Goal: Transaction & Acquisition: Book appointment/travel/reservation

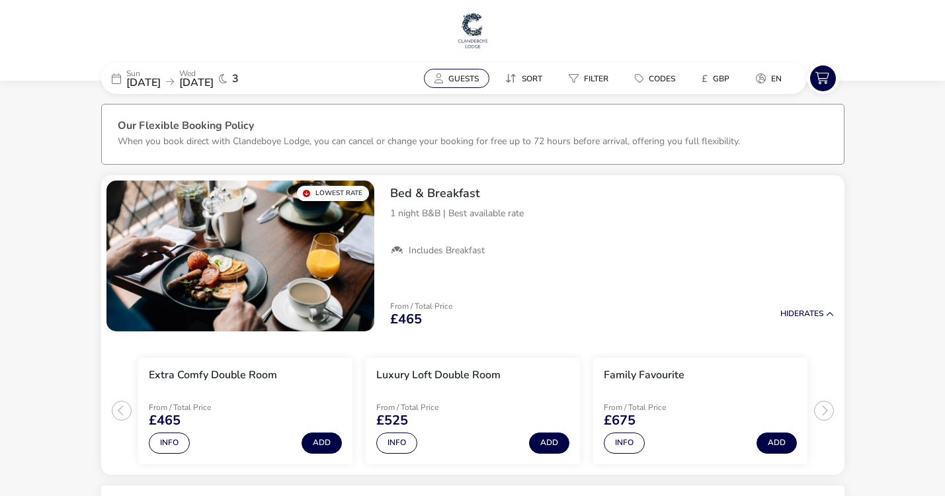
click at [465, 79] on span "Guests" at bounding box center [463, 78] width 30 height 11
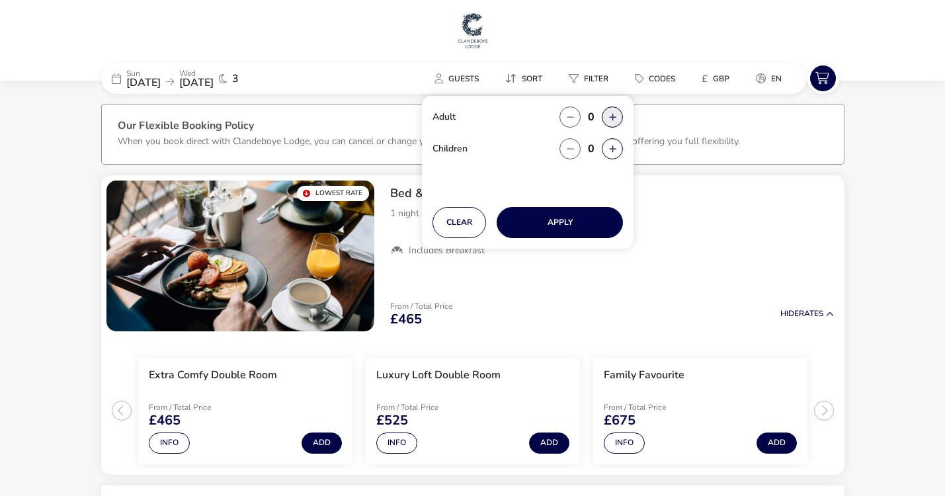
click at [611, 114] on button "button" at bounding box center [612, 116] width 21 height 21
type input "2"
click at [555, 220] on button "Apply" at bounding box center [560, 222] width 126 height 31
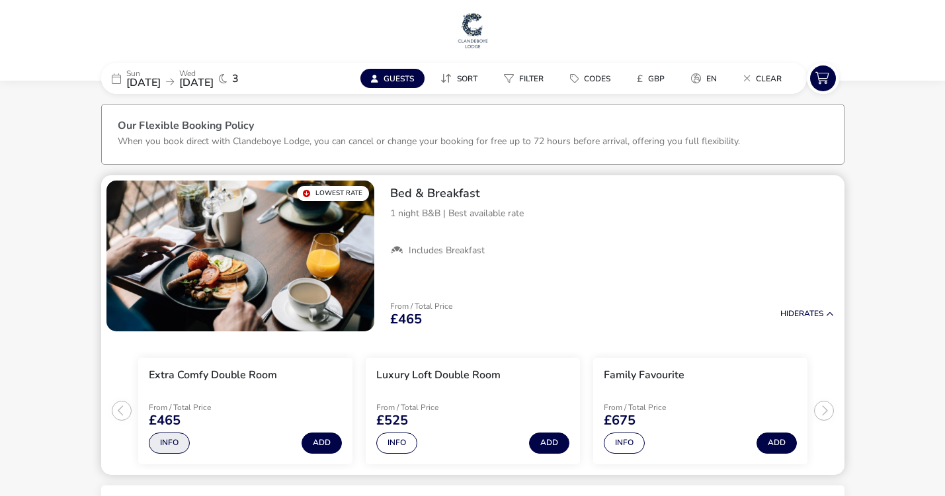
click at [171, 442] on button "Info" at bounding box center [169, 442] width 41 height 21
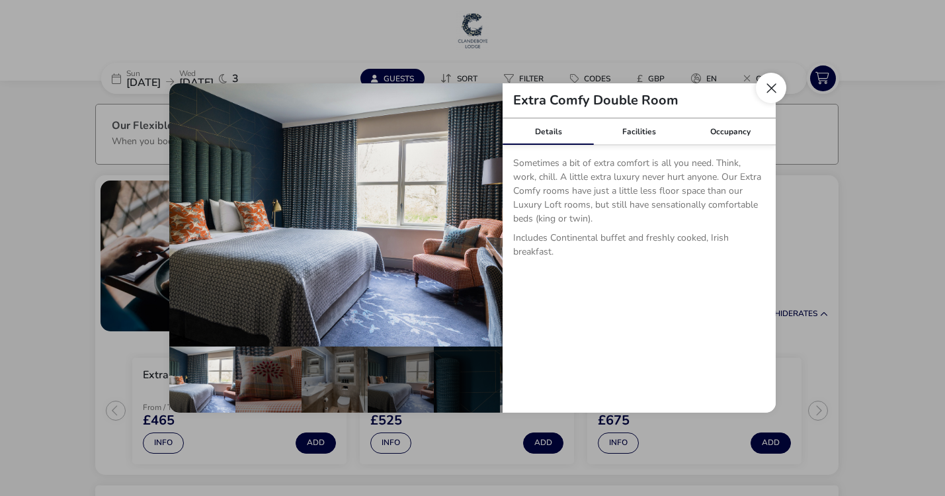
click at [770, 83] on button "Close dialog" at bounding box center [771, 88] width 30 height 30
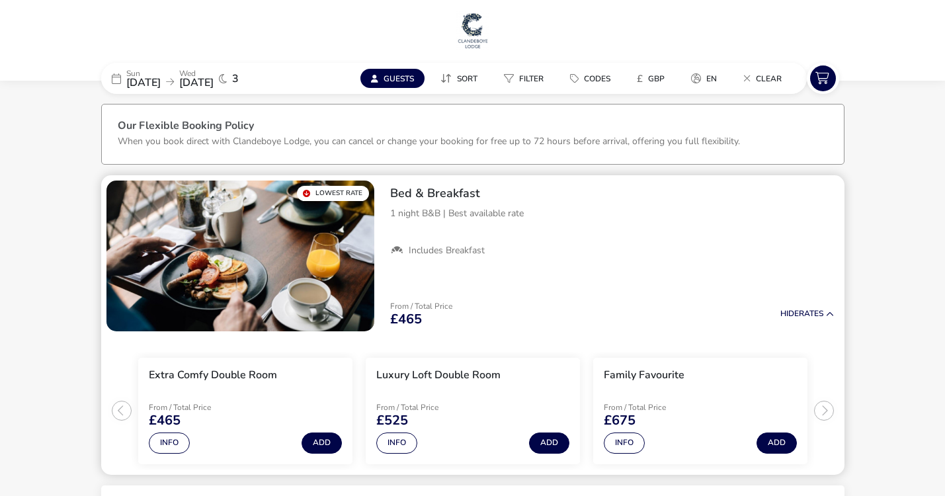
click at [120, 411] on ul "Extra Comfy Double Room From / Total Price £465 Info Add Luxury Loft Double Roo…" at bounding box center [472, 406] width 743 height 138
click at [117, 408] on ul "Extra Comfy Double Room From / Total Price £465 Info Add Luxury Loft Double Roo…" at bounding box center [472, 406] width 743 height 138
click at [323, 441] on button "Add" at bounding box center [321, 442] width 40 height 21
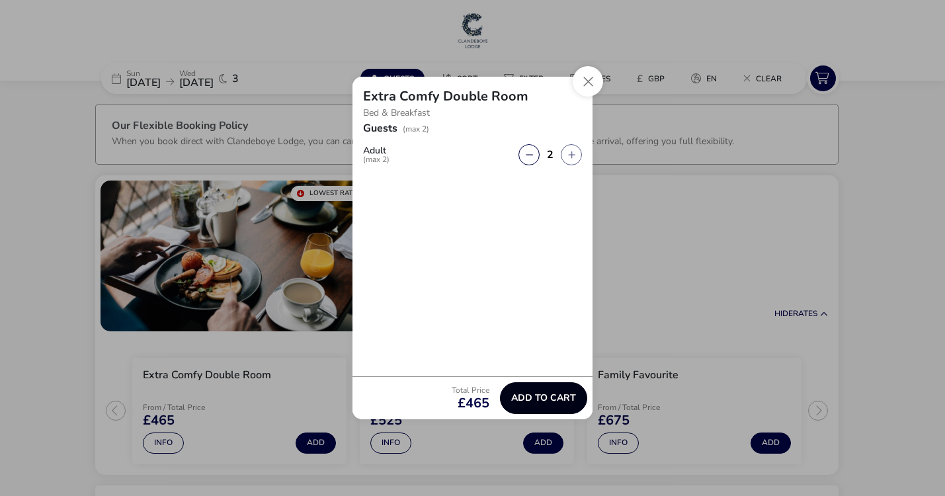
click at [534, 393] on span "Add to cart" at bounding box center [543, 398] width 65 height 10
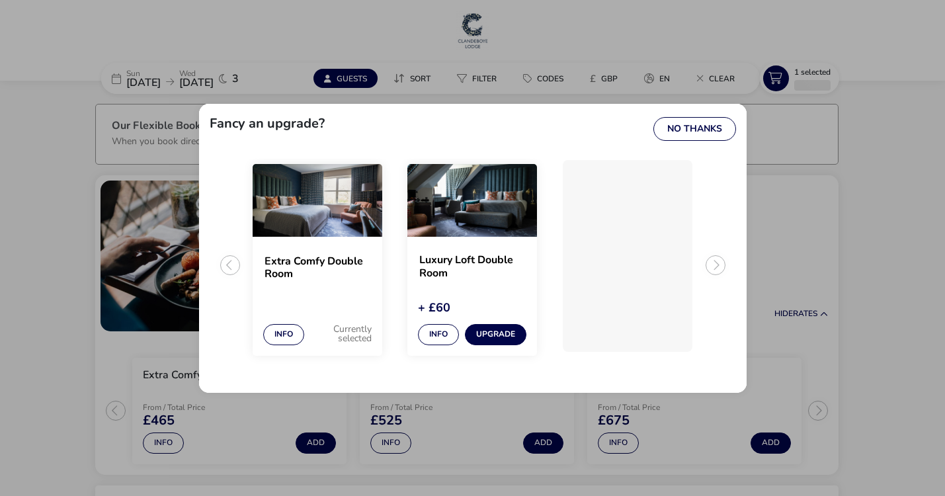
click at [329, 369] on div "Extra Comfy Double Room Info Currently selected Luxury Loft Double Room + £60 I…" at bounding box center [472, 265] width 465 height 213
click at [694, 127] on button "No Thanks" at bounding box center [694, 129] width 83 height 24
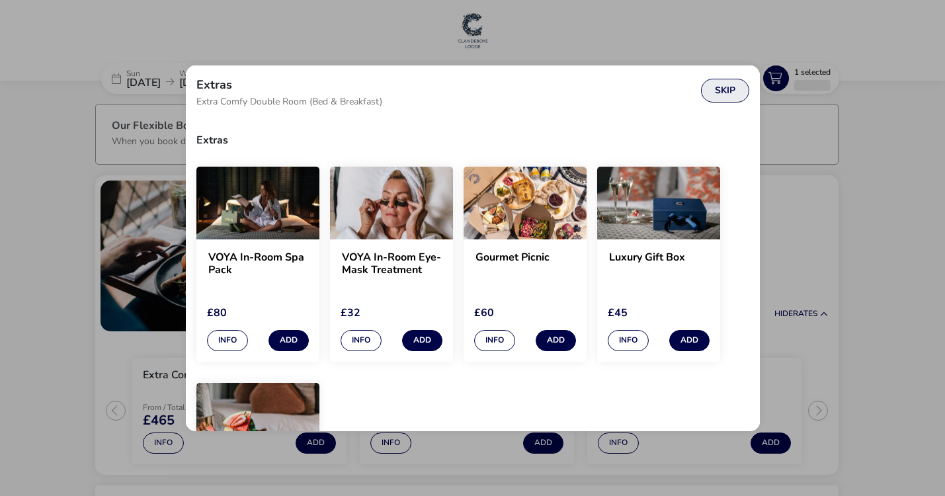
click at [722, 87] on button "Skip" at bounding box center [725, 91] width 48 height 24
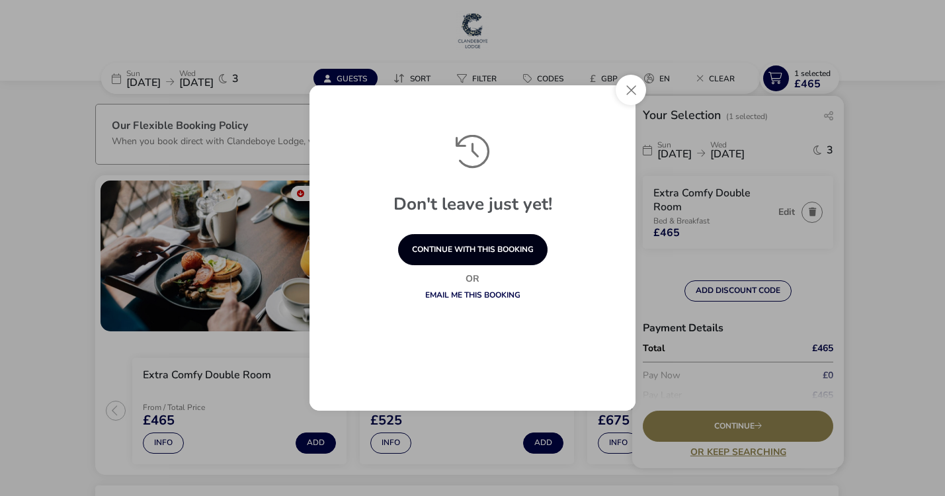
click at [479, 248] on button "continue with this booking" at bounding box center [472, 249] width 149 height 31
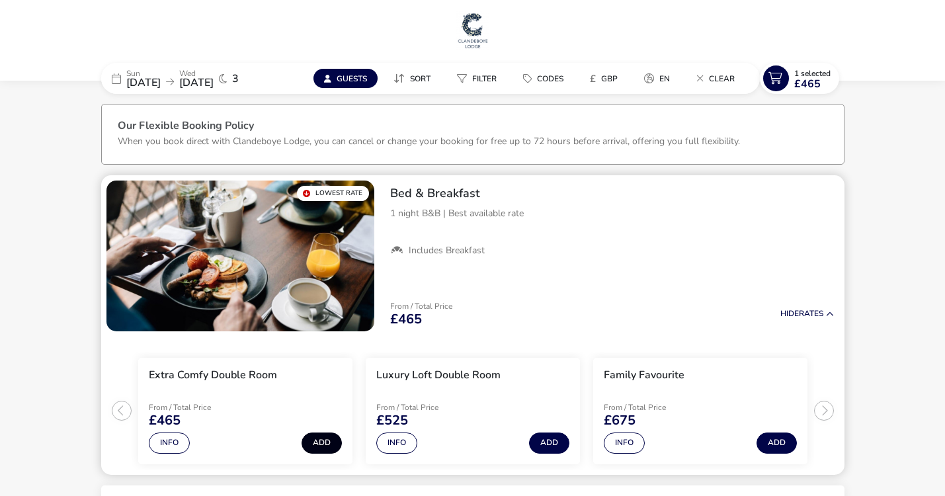
click at [322, 441] on button "Add" at bounding box center [321, 442] width 40 height 21
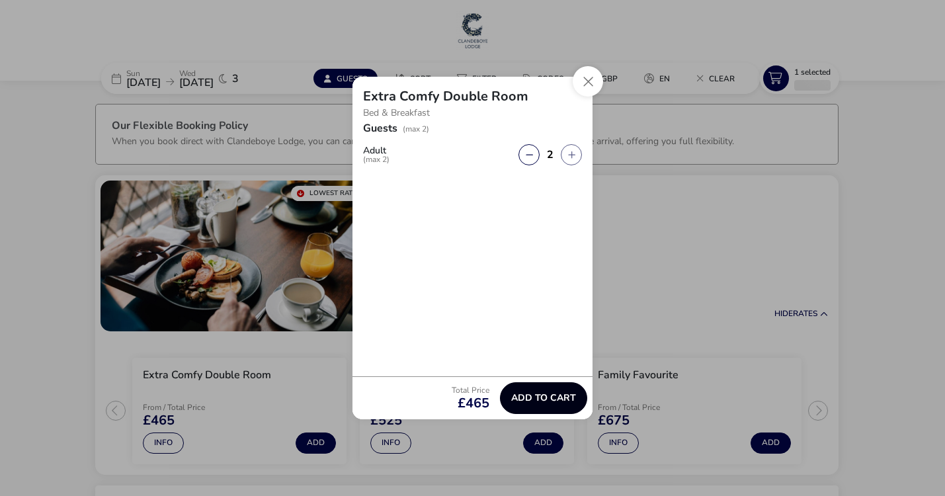
click at [541, 395] on span "Add to cart" at bounding box center [543, 398] width 65 height 10
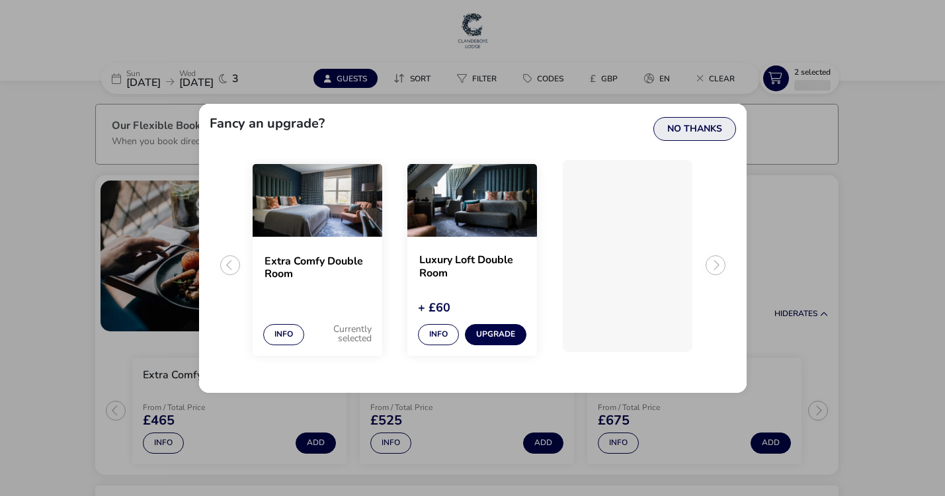
click at [697, 128] on button "No Thanks" at bounding box center [694, 129] width 83 height 24
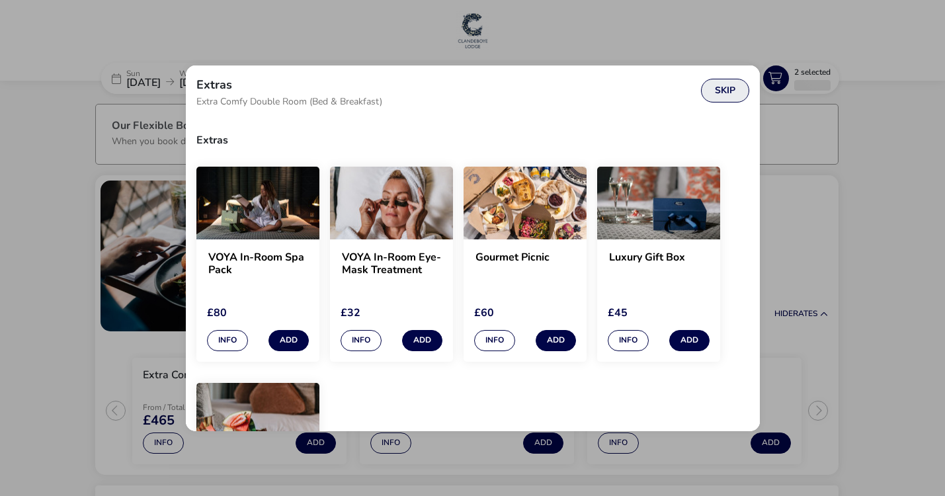
click at [723, 90] on button "Skip" at bounding box center [725, 91] width 48 height 24
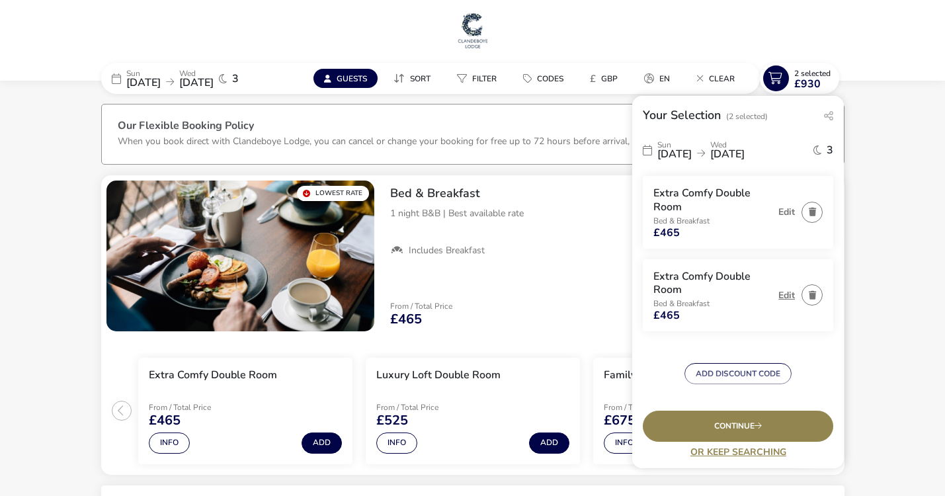
click at [786, 292] on button "Edit" at bounding box center [786, 295] width 17 height 10
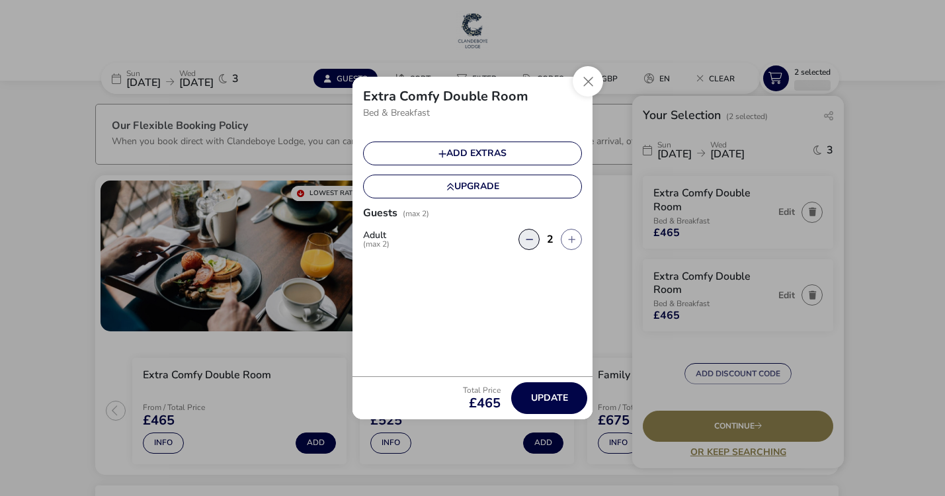
click at [531, 237] on button "button" at bounding box center [528, 239] width 21 height 21
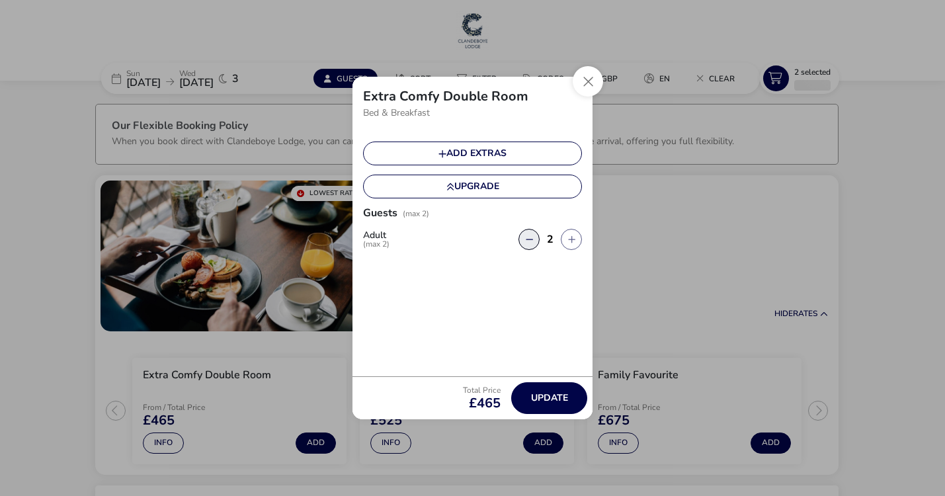
type input "1"
click at [532, 239] on button "button" at bounding box center [528, 239] width 21 height 21
click at [587, 79] on button "Close" at bounding box center [588, 81] width 30 height 30
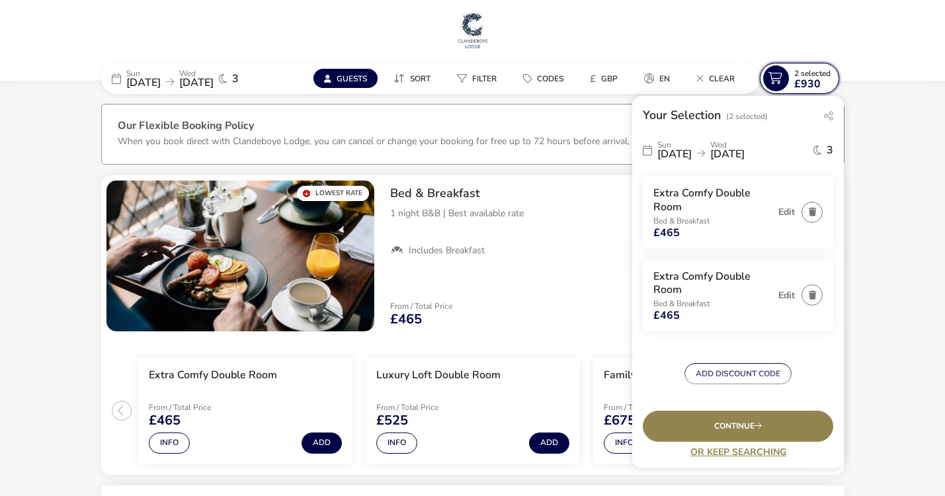
click at [785, 80] on icon at bounding box center [776, 78] width 26 height 26
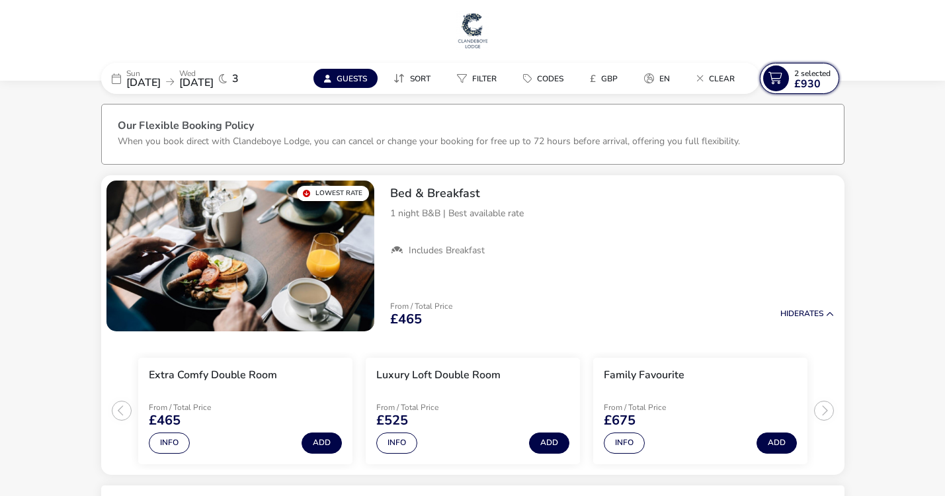
click at [785, 80] on icon at bounding box center [776, 78] width 26 height 26
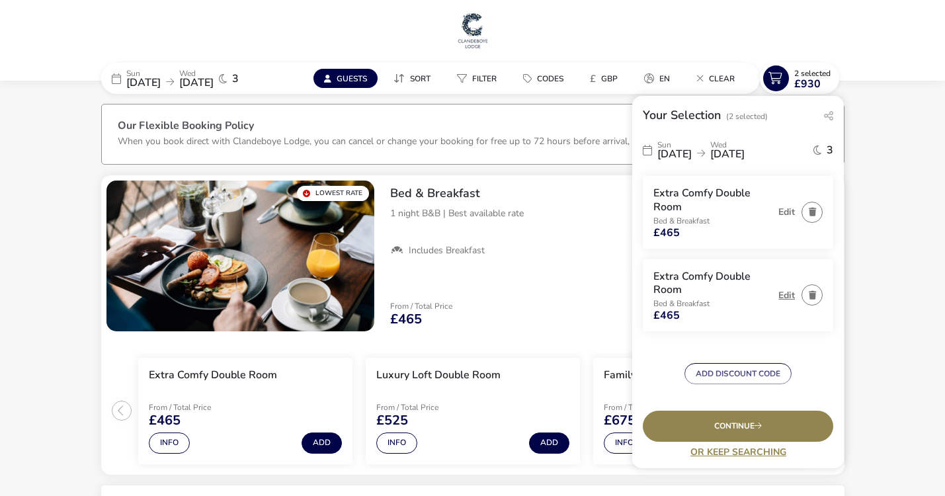
click at [787, 296] on button "Edit" at bounding box center [786, 295] width 17 height 10
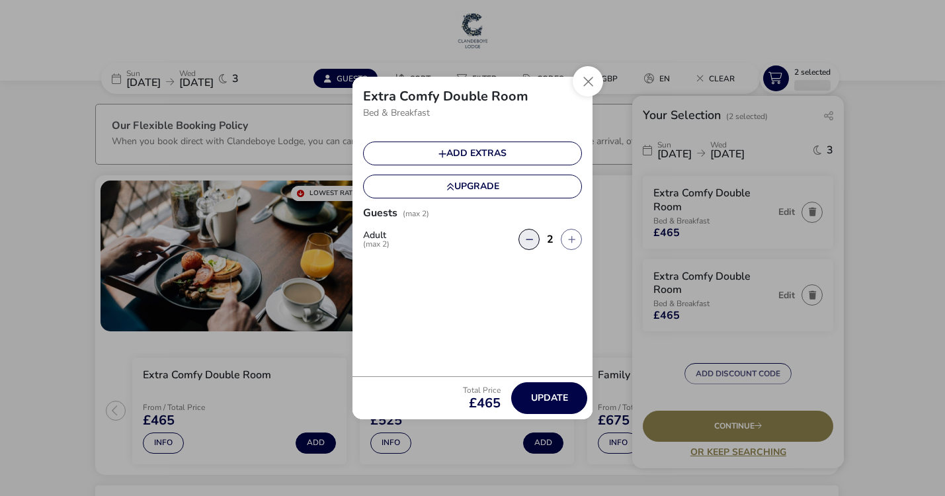
click at [529, 238] on button "button" at bounding box center [528, 239] width 21 height 21
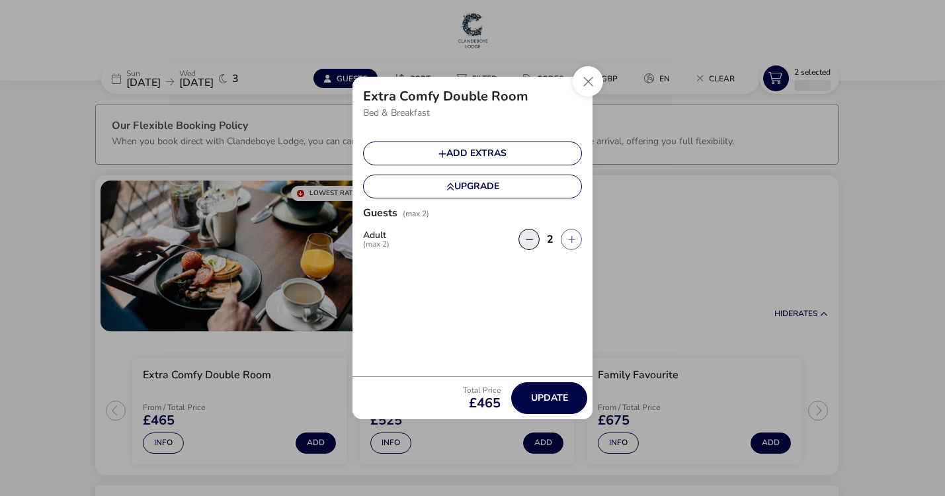
type input "1"
click at [529, 238] on button "button" at bounding box center [528, 239] width 21 height 21
click at [588, 81] on button "Close" at bounding box center [588, 81] width 30 height 30
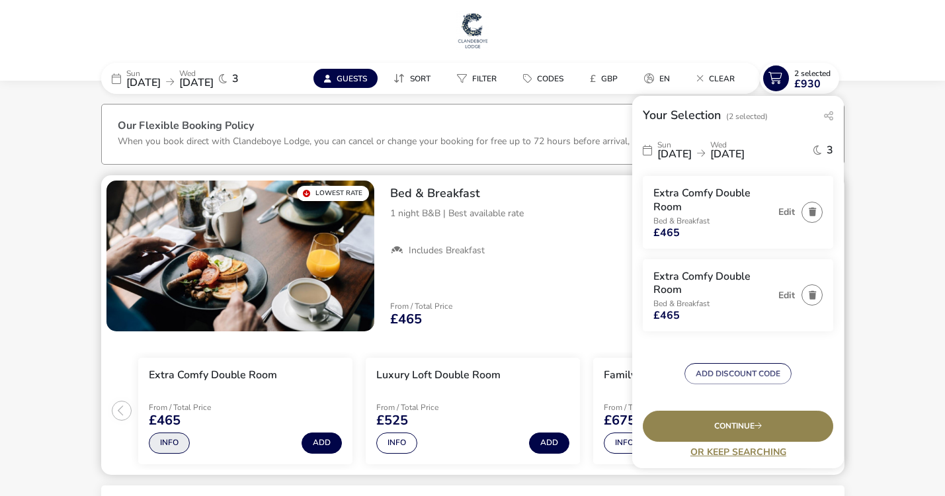
click at [169, 442] on button "Info" at bounding box center [169, 442] width 41 height 21
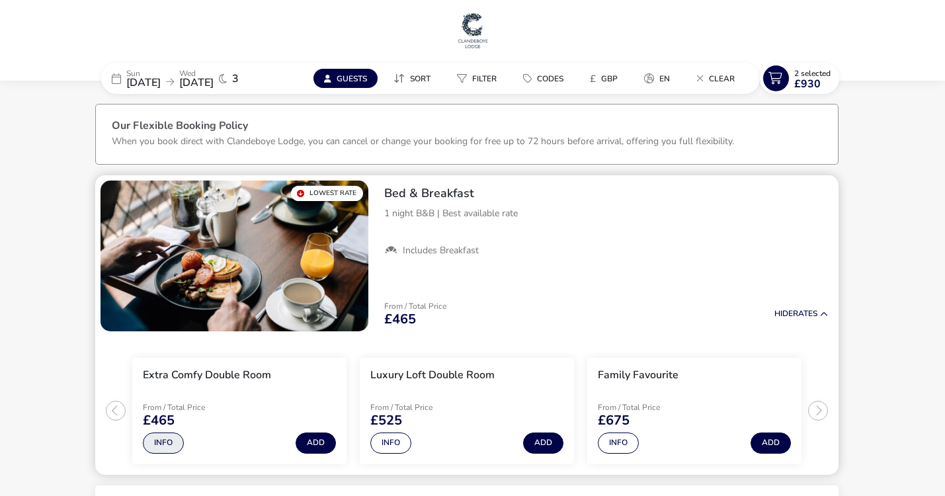
click at [169, 442] on div "Extra Comfy Double Room Details Facilities Occupancy Sometimes a bit of extra c…" at bounding box center [472, 248] width 945 height 496
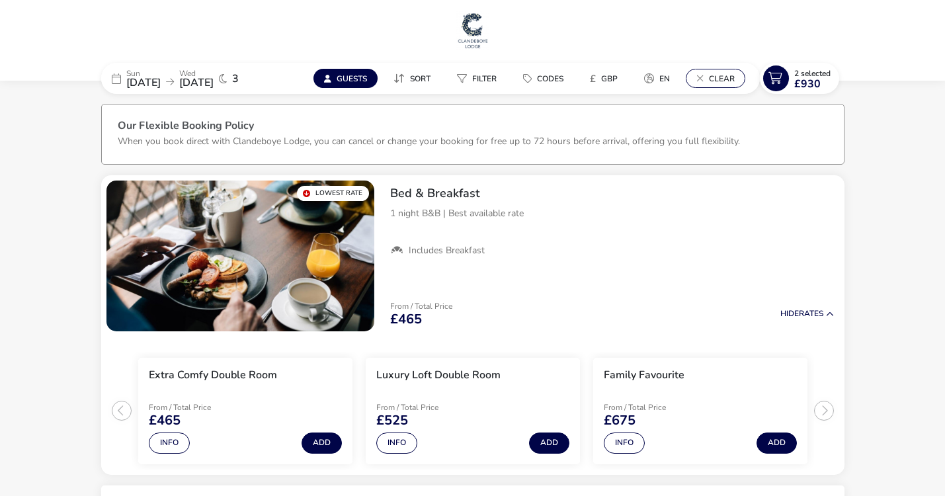
click at [722, 75] on span "Clear" at bounding box center [722, 78] width 26 height 11
click at [722, 75] on button "en" at bounding box center [721, 78] width 47 height 19
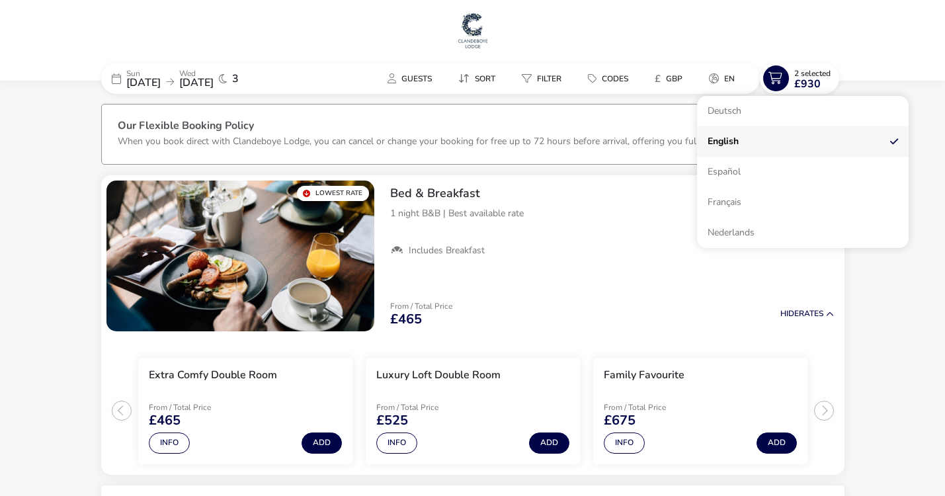
click at [735, 46] on h1 at bounding box center [472, 32] width 934 height 42
click at [469, 77] on button "Sort" at bounding box center [477, 78] width 58 height 19
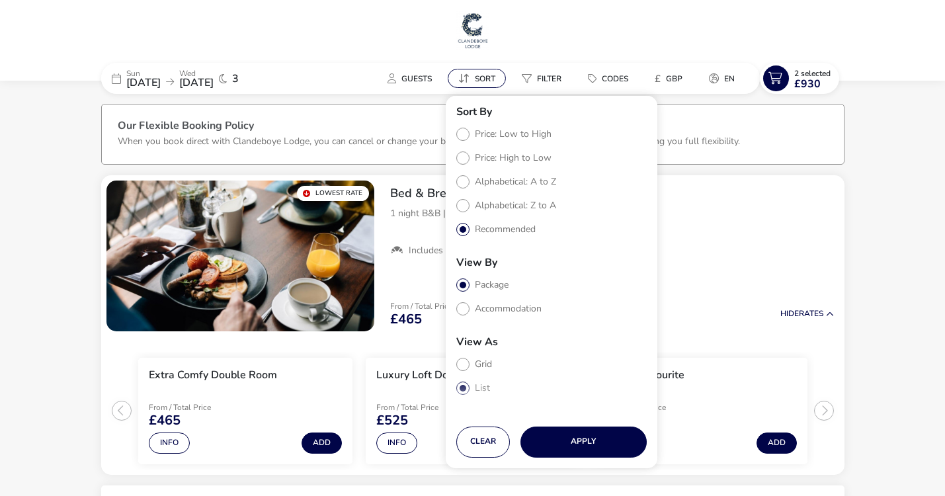
click at [469, 77] on button "Sort" at bounding box center [477, 78] width 58 height 19
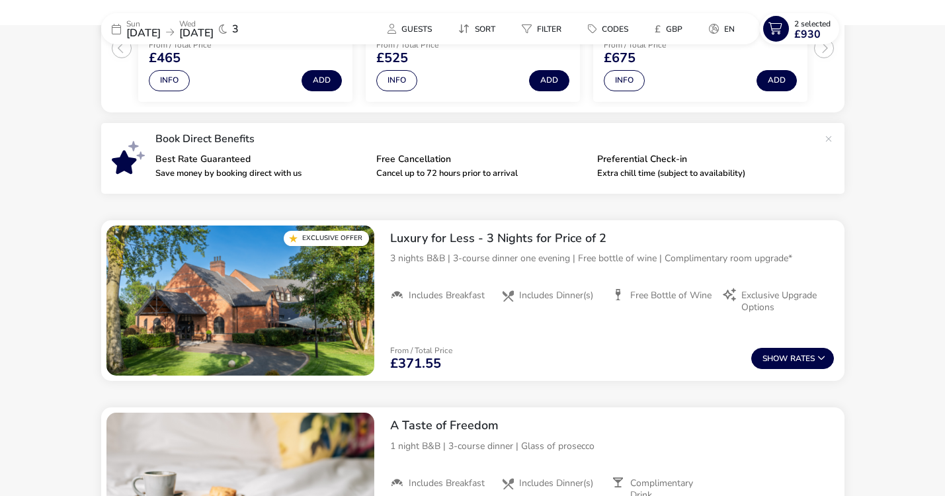
scroll to position [349, 0]
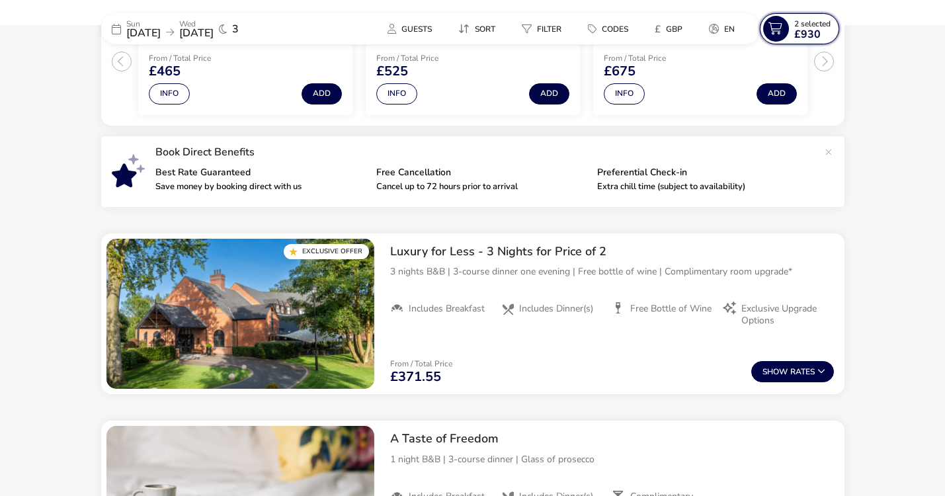
click at [775, 30] on icon at bounding box center [776, 29] width 26 height 26
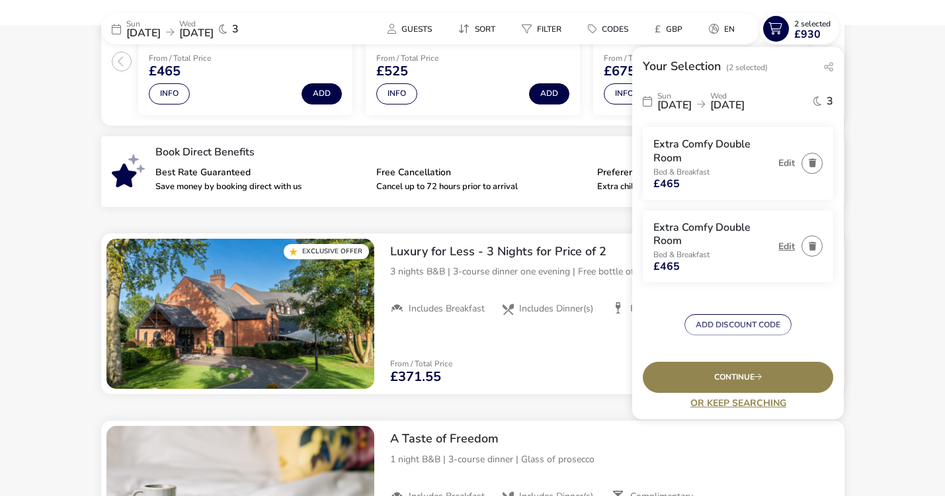
click at [783, 245] on button "Edit" at bounding box center [786, 246] width 17 height 10
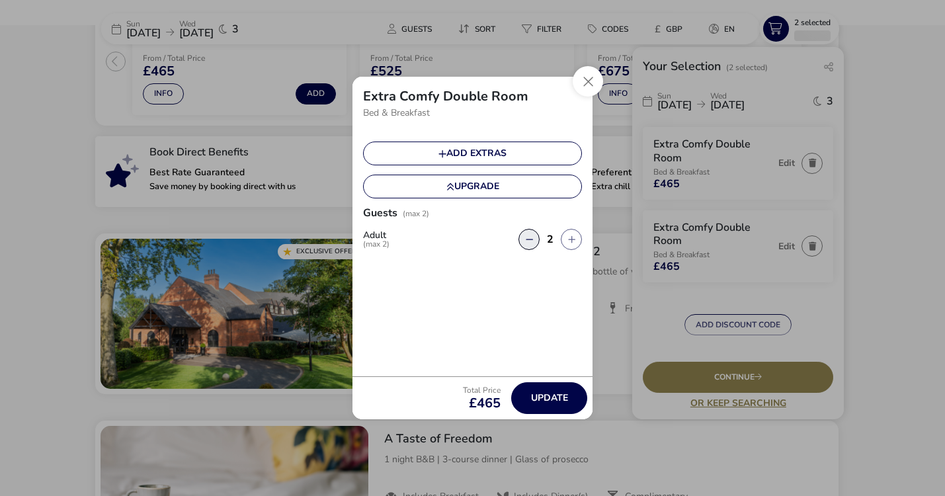
click at [528, 240] on icon "button" at bounding box center [529, 239] width 7 height 9
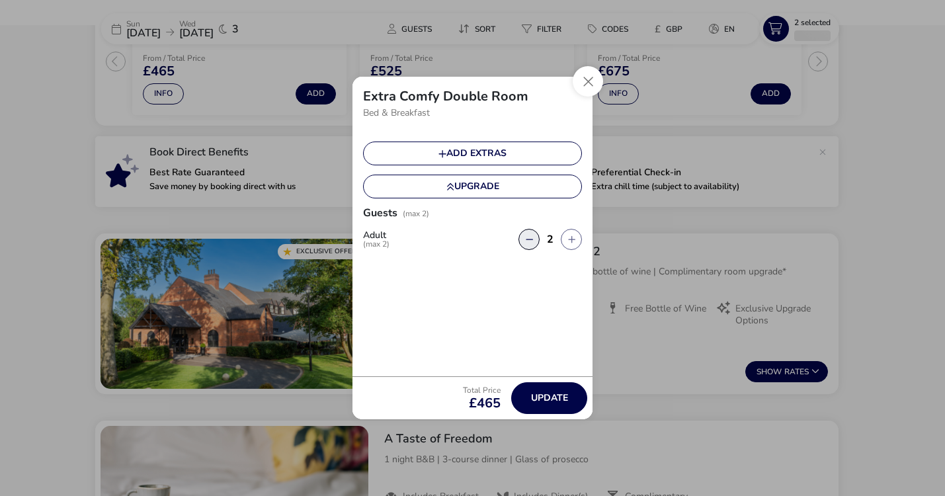
type input "1"
click at [586, 79] on button "Close" at bounding box center [588, 81] width 30 height 30
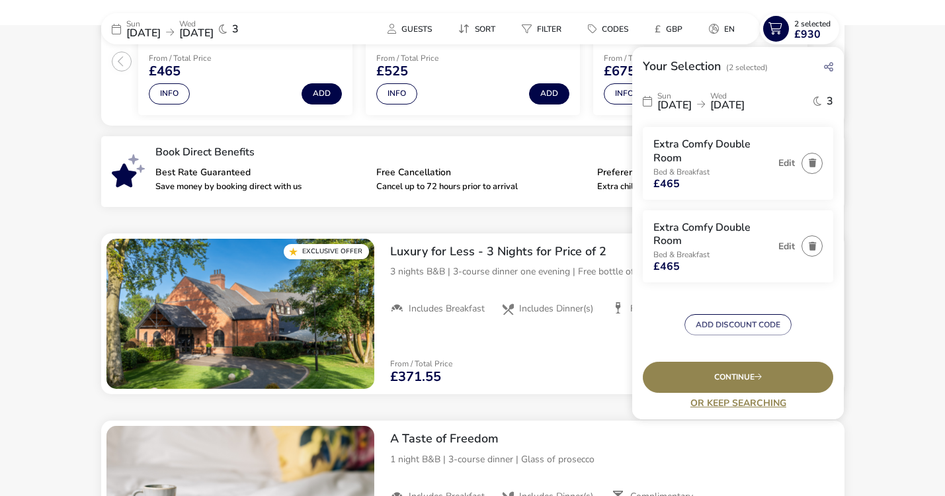
click at [830, 65] on icon at bounding box center [828, 66] width 9 height 11
click at [811, 244] on button "button" at bounding box center [811, 245] width 21 height 21
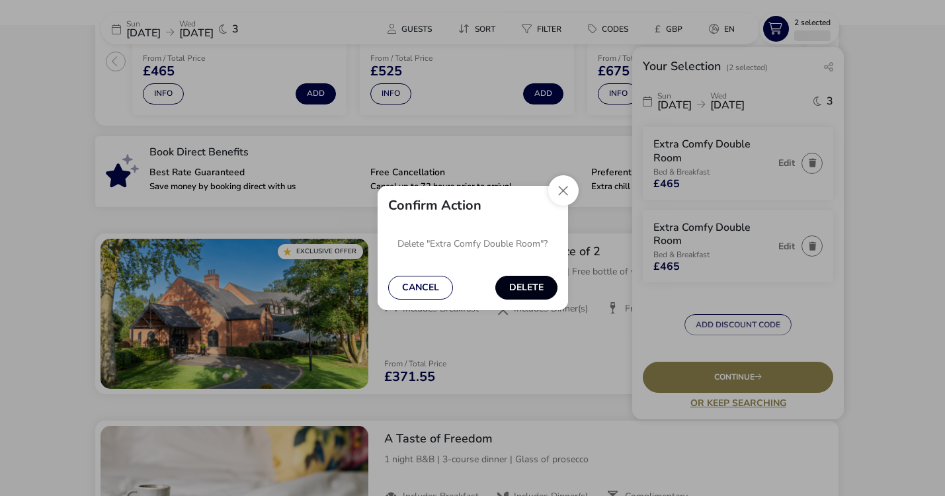
click at [530, 287] on button "Delete" at bounding box center [526, 288] width 62 height 24
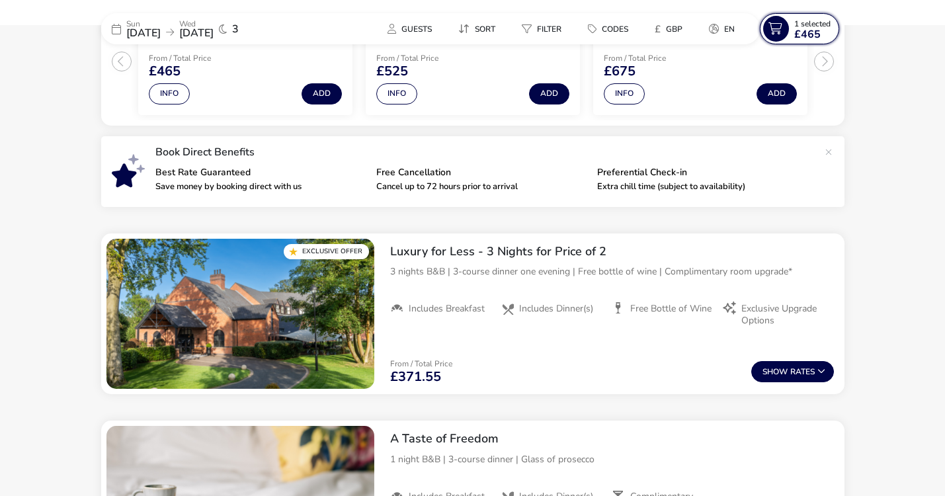
click at [778, 28] on icon at bounding box center [776, 29] width 26 height 26
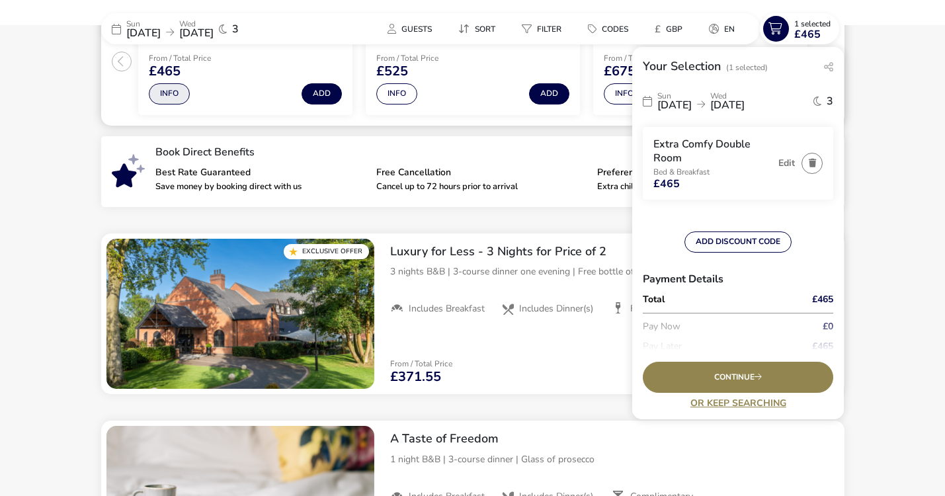
click at [167, 91] on button "Info" at bounding box center [169, 93] width 41 height 21
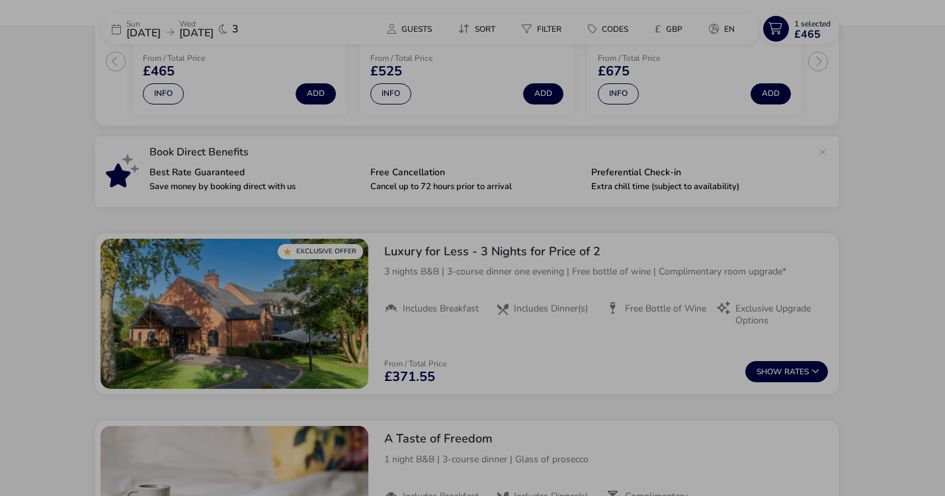
click at [219, 64] on div "Extra Comfy Double Room Details Facilities Occupancy Sometimes a bit of extra c…" at bounding box center [472, 248] width 945 height 496
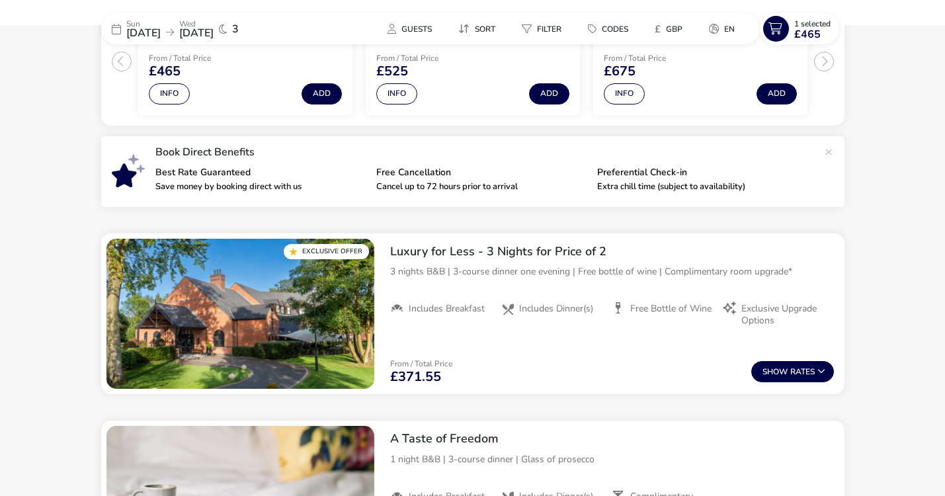
click at [239, 26] on span "3" at bounding box center [235, 29] width 7 height 11
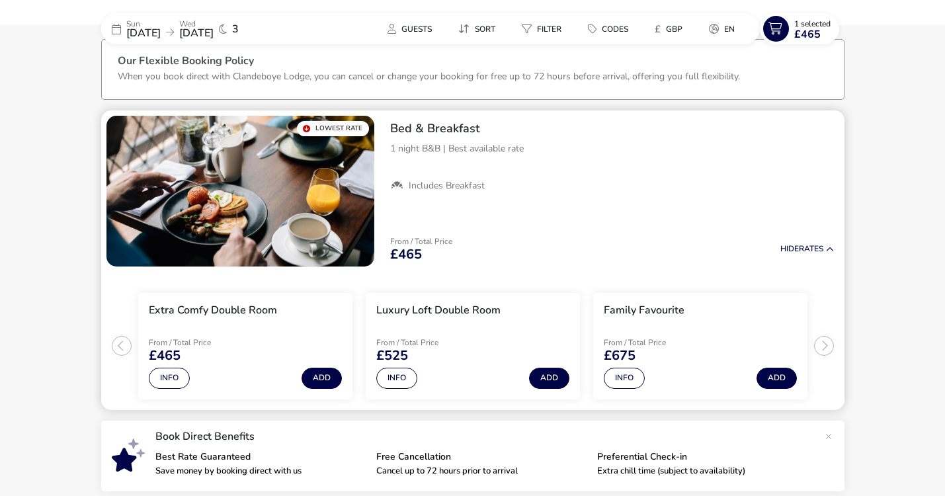
scroll to position [61, 0]
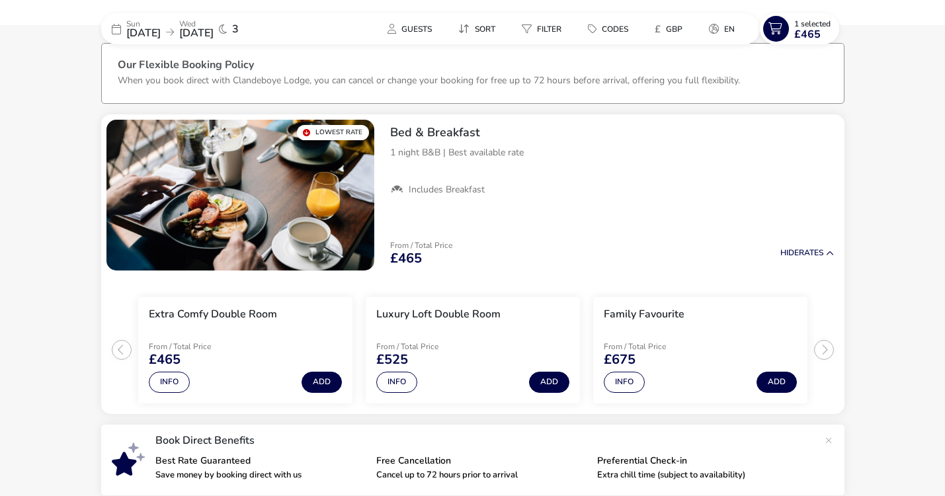
click at [214, 30] on span "[DATE]" at bounding box center [196, 33] width 34 height 15
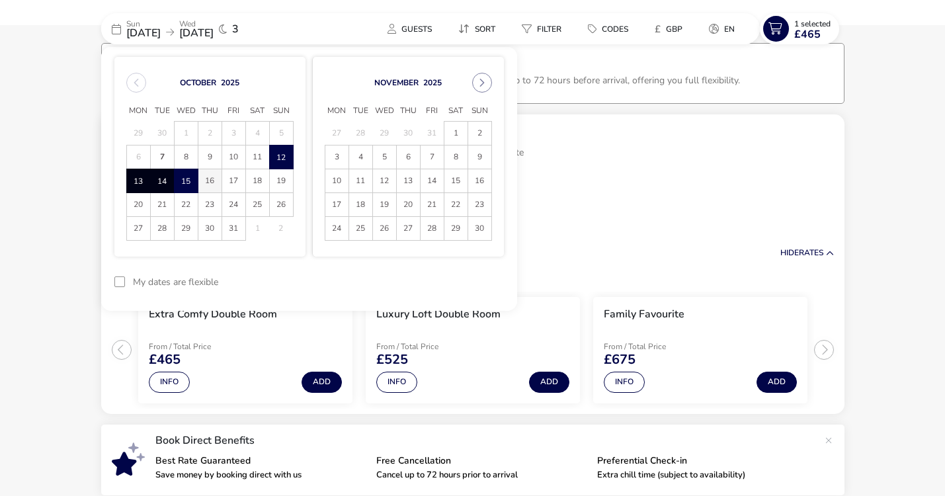
click at [209, 178] on span "16" at bounding box center [209, 180] width 23 height 23
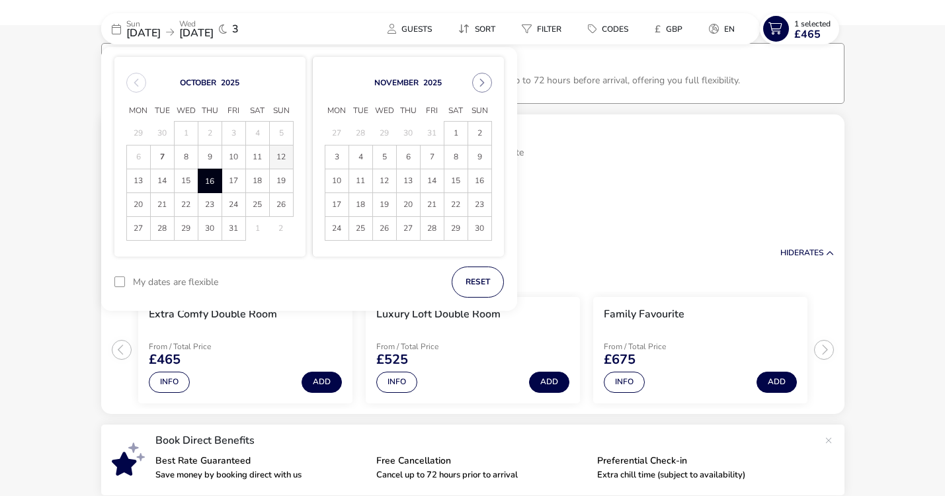
click at [281, 155] on span "12" at bounding box center [281, 156] width 23 height 23
click at [115, 27] on icon at bounding box center [116, 29] width 9 height 11
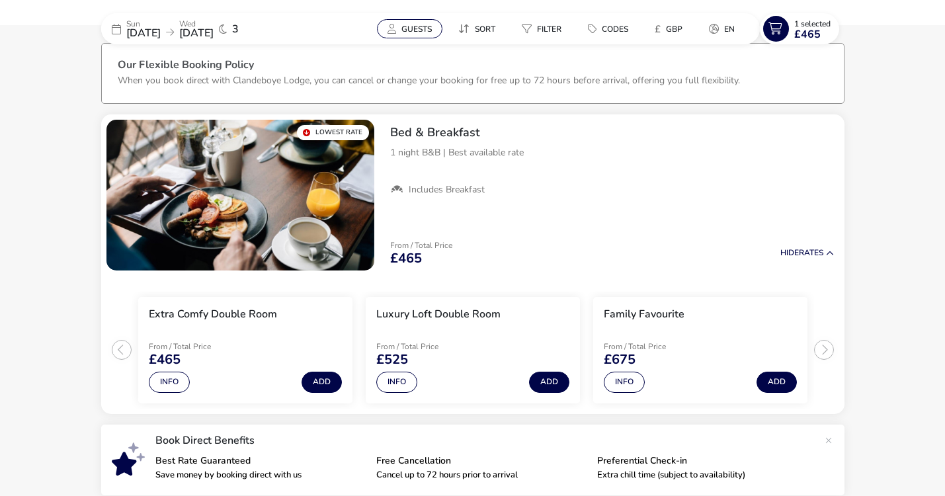
click at [413, 28] on span "Guests" at bounding box center [416, 29] width 30 height 11
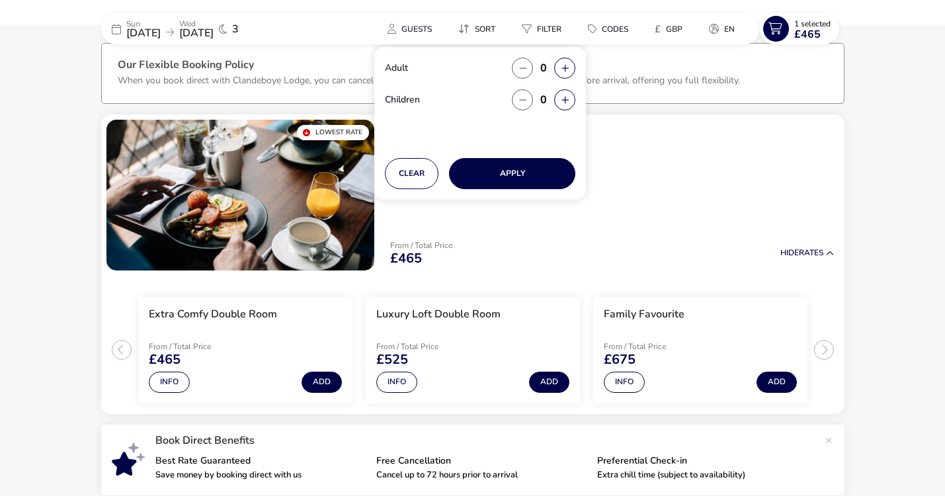
click at [346, 65] on h3 "Our Flexible Booking Policy" at bounding box center [473, 67] width 710 height 14
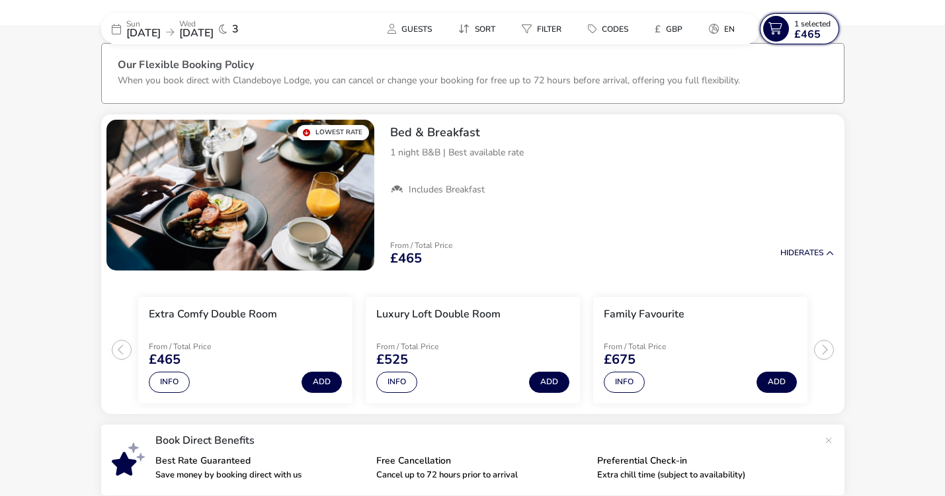
click at [775, 31] on icon at bounding box center [776, 29] width 26 height 26
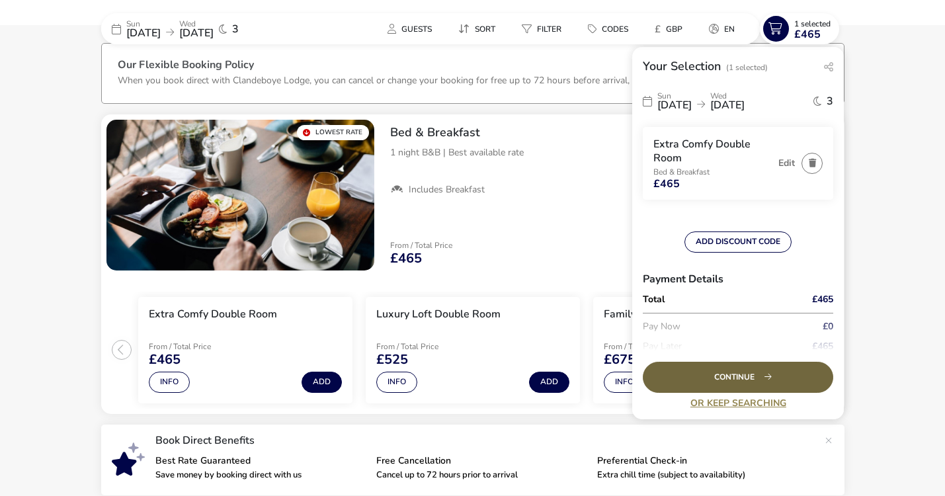
click at [735, 376] on div "Continue" at bounding box center [738, 377] width 190 height 31
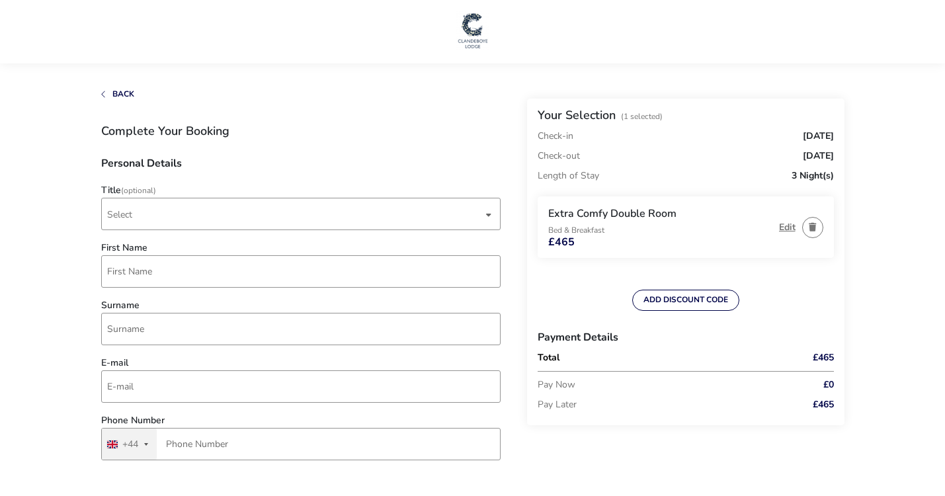
click at [789, 225] on button "Edit" at bounding box center [787, 227] width 17 height 10
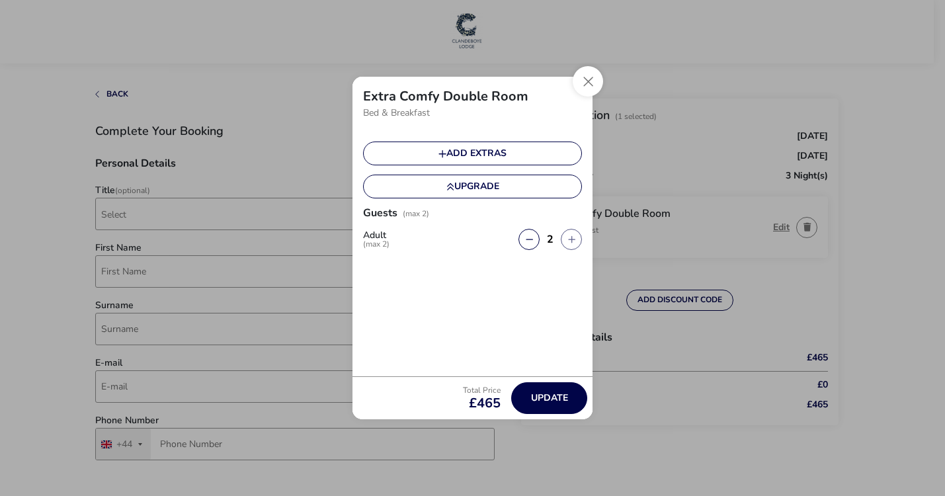
click at [789, 225] on div "Extra Comfy Double Room Bed & Breakfast Add extras Upgrade Guests (max 2) Adult…" at bounding box center [472, 248] width 945 height 496
click at [588, 79] on button "Close" at bounding box center [588, 81] width 30 height 30
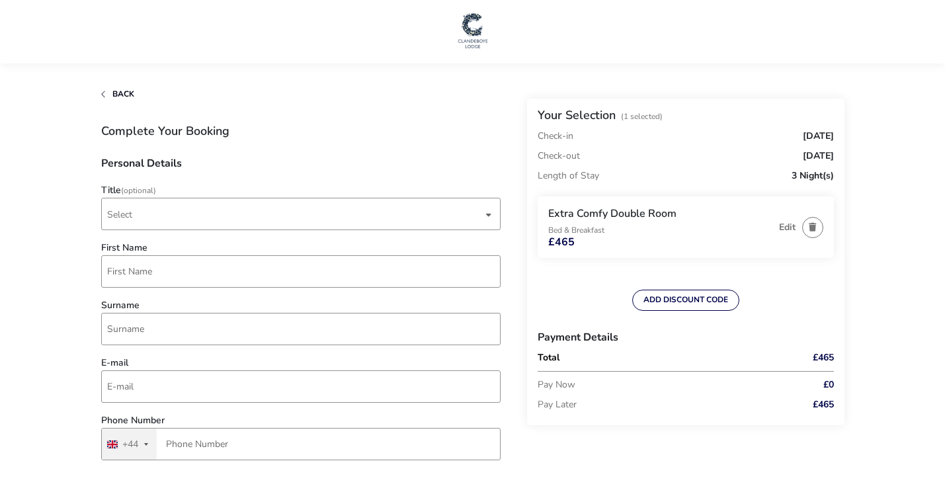
click at [103, 91] on icon "button" at bounding box center [103, 95] width 5 height 8
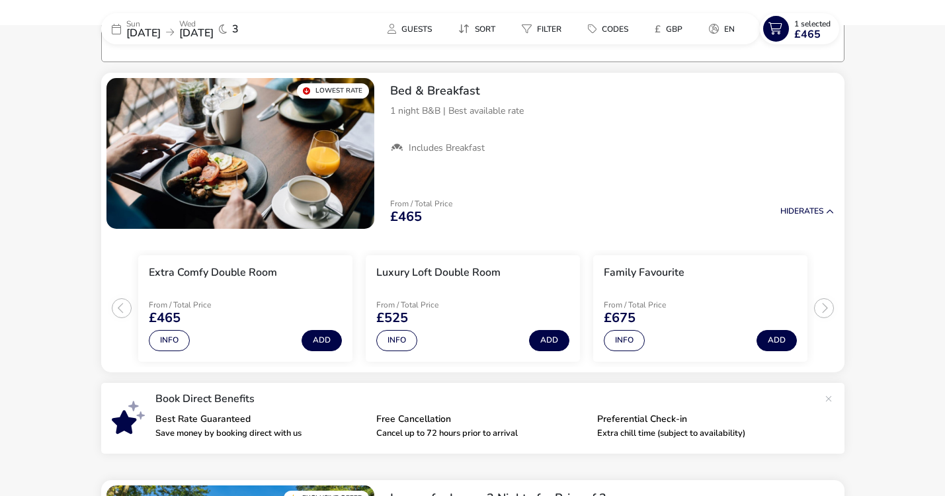
scroll to position [109, 0]
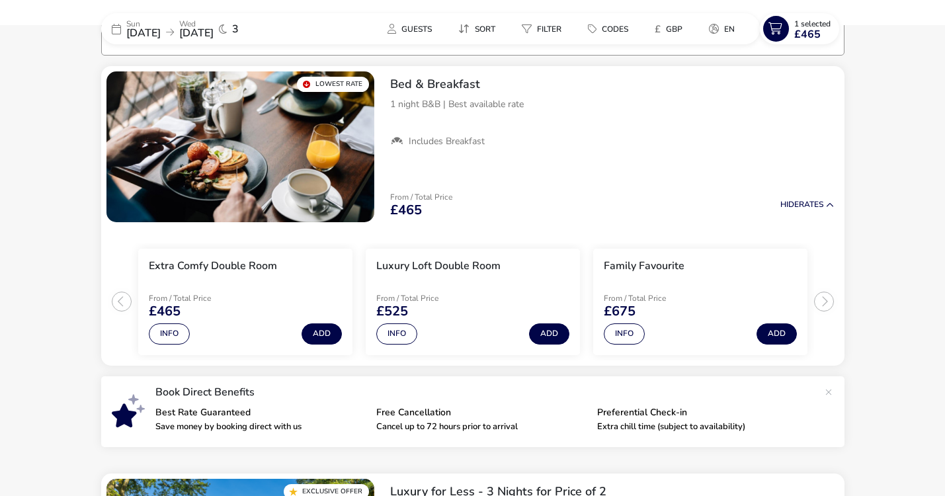
click at [118, 28] on icon at bounding box center [116, 29] width 9 height 11
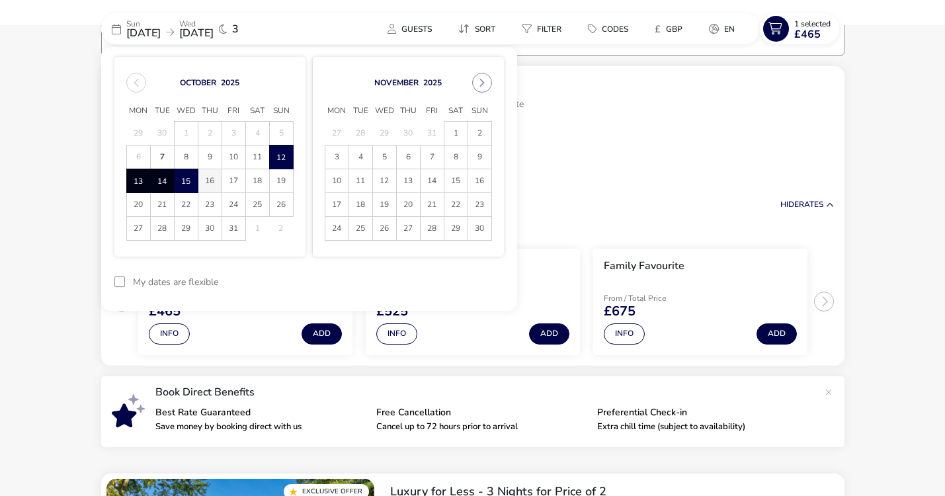
click at [211, 179] on span "16" at bounding box center [209, 180] width 23 height 23
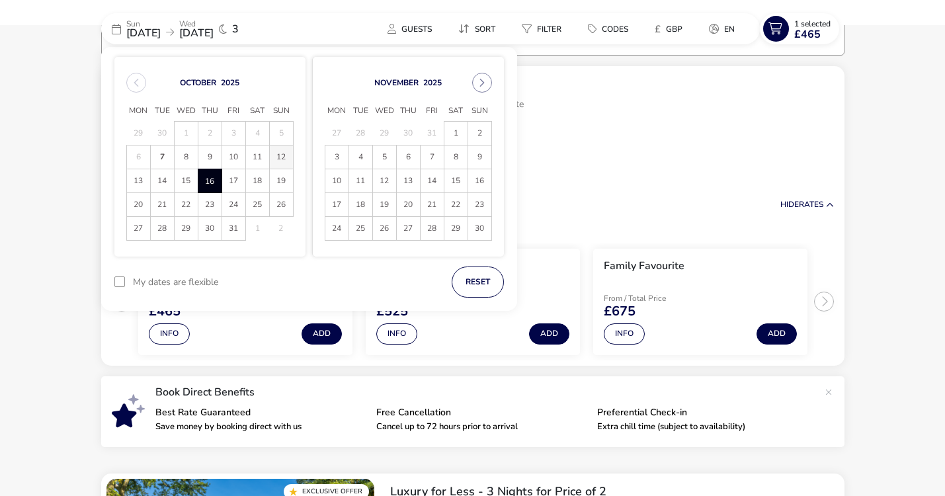
click at [280, 155] on span "12" at bounding box center [281, 156] width 23 height 23
click at [116, 25] on icon at bounding box center [116, 29] width 9 height 11
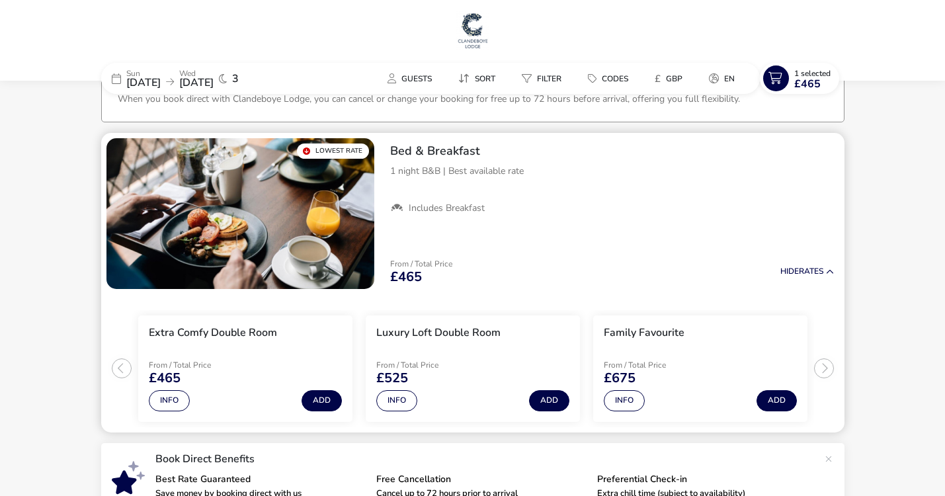
scroll to position [0, 0]
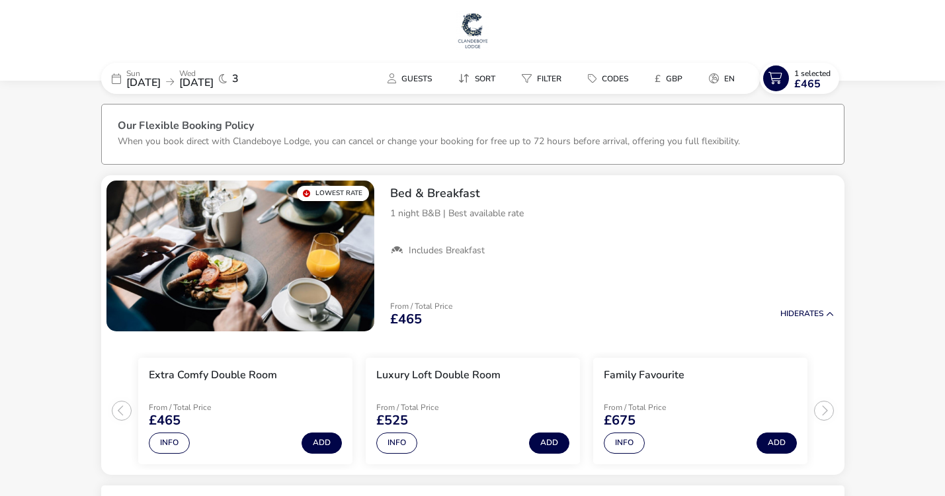
click at [214, 79] on span "[DATE]" at bounding box center [196, 82] width 34 height 15
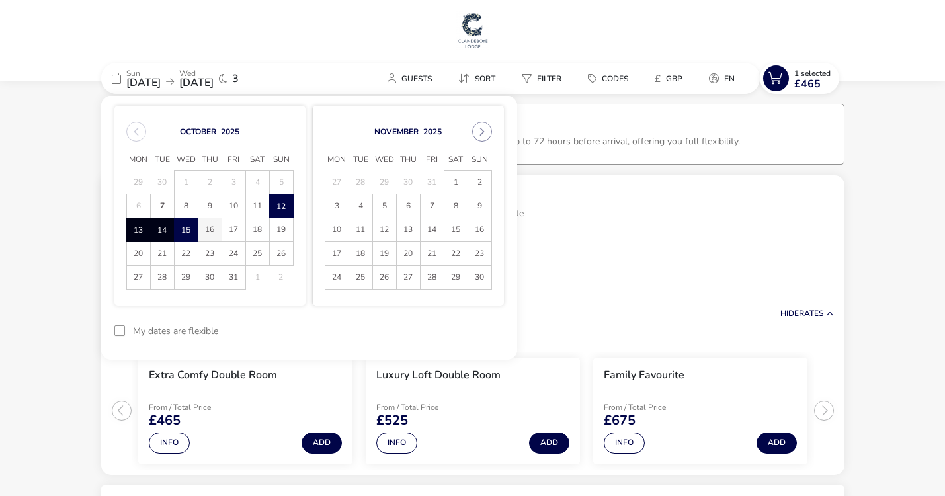
click at [212, 228] on span "16" at bounding box center [209, 229] width 23 height 23
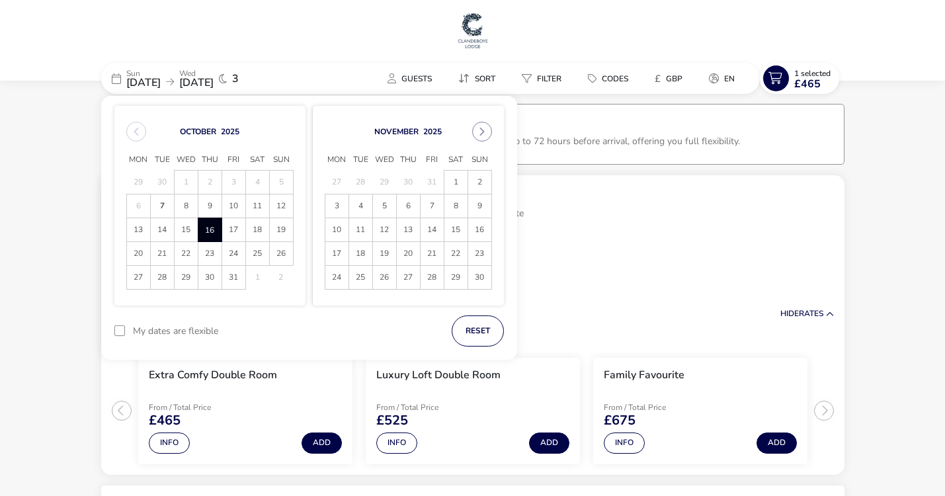
click at [116, 77] on icon at bounding box center [116, 78] width 9 height 11
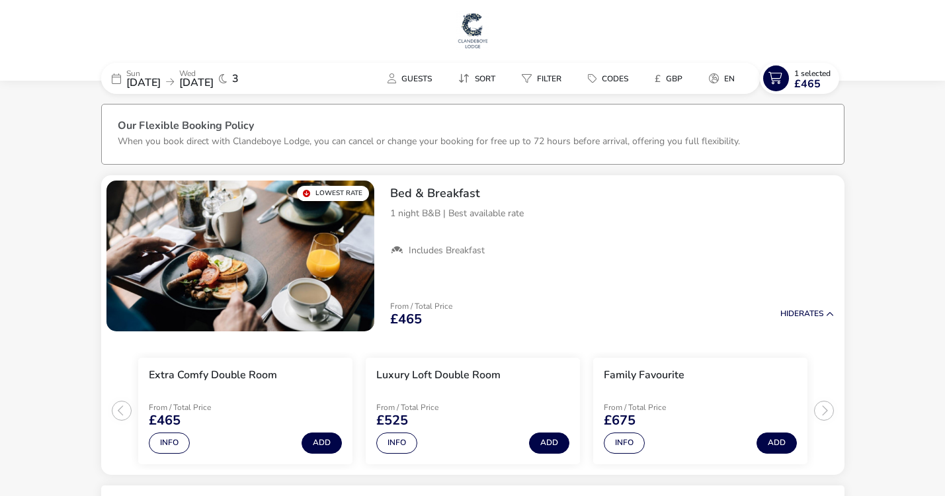
click at [304, 107] on li "Our Flexible Booking Policy When you book direct with [GEOGRAPHIC_DATA], you ca…" at bounding box center [473, 134] width 710 height 60
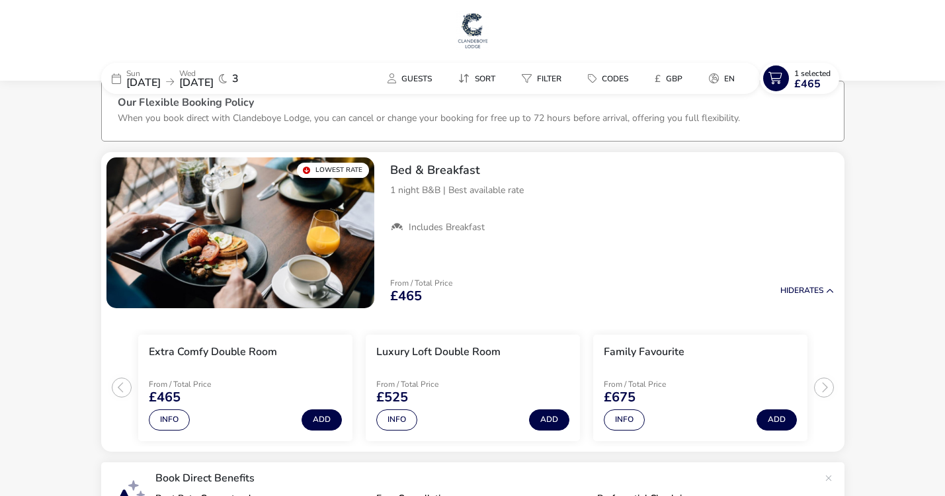
scroll to position [20, 0]
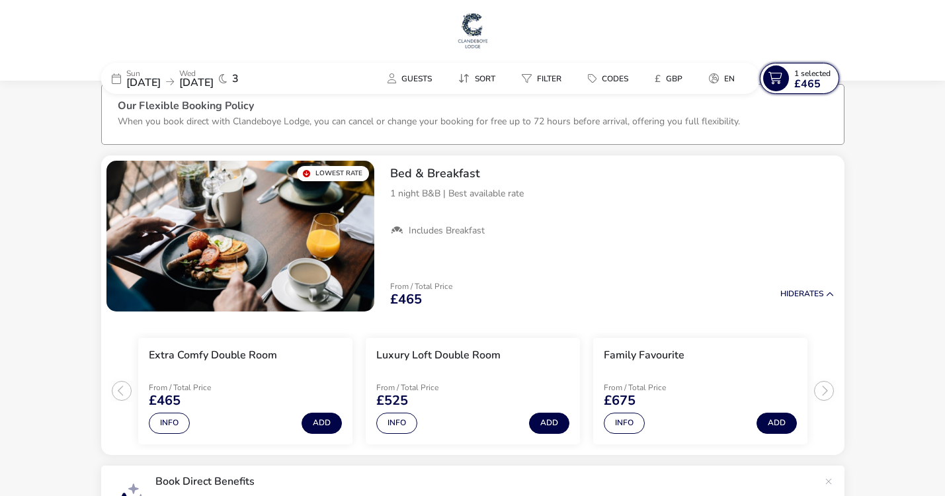
click at [779, 74] on icon at bounding box center [776, 78] width 26 height 26
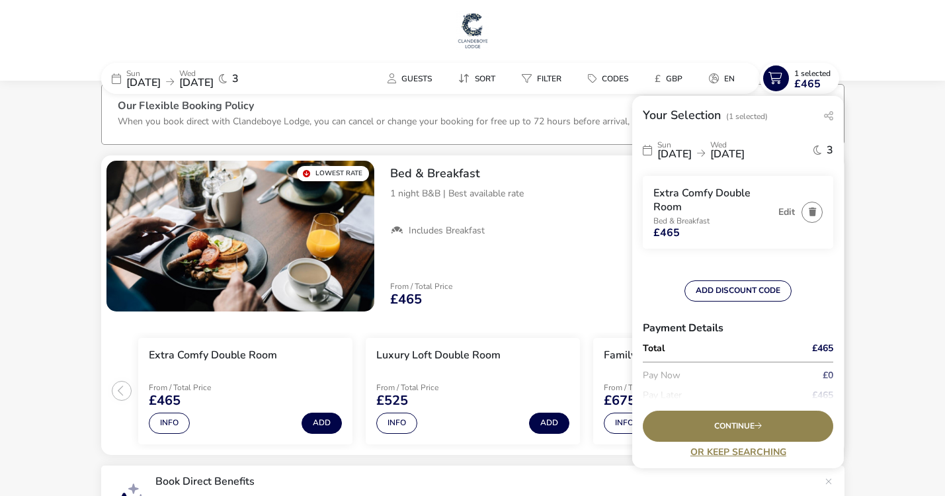
click at [649, 151] on icon at bounding box center [647, 150] width 9 height 11
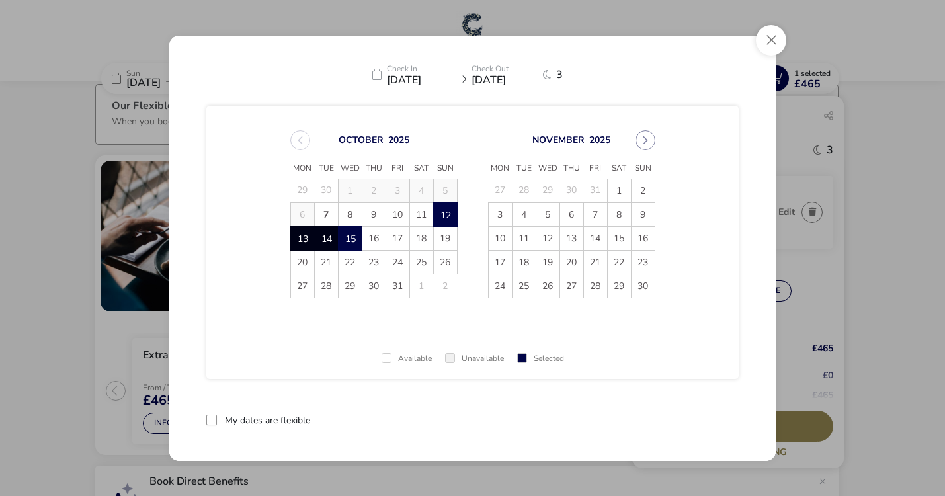
click at [352, 235] on span "15" at bounding box center [350, 238] width 23 height 23
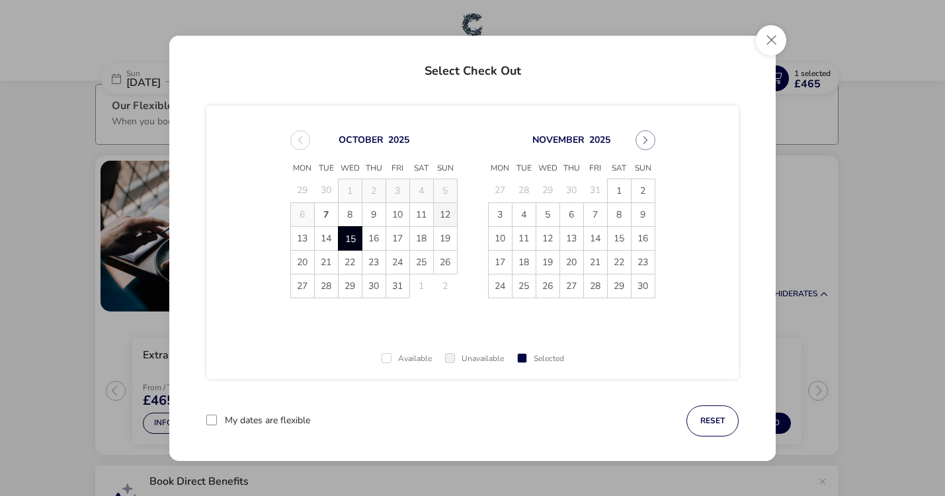
click at [445, 212] on span "12" at bounding box center [445, 214] width 23 height 23
click at [376, 235] on span "16" at bounding box center [373, 238] width 23 height 23
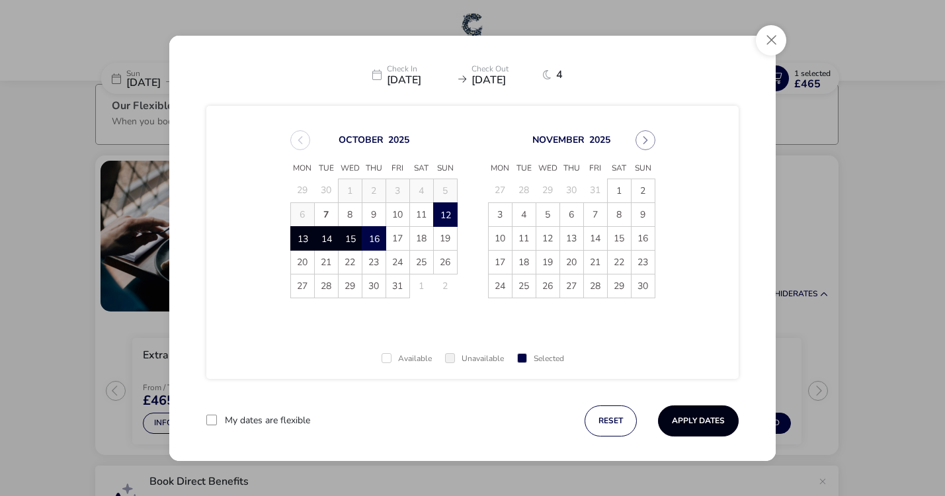
click at [694, 419] on button "Apply Dates" at bounding box center [698, 420] width 81 height 31
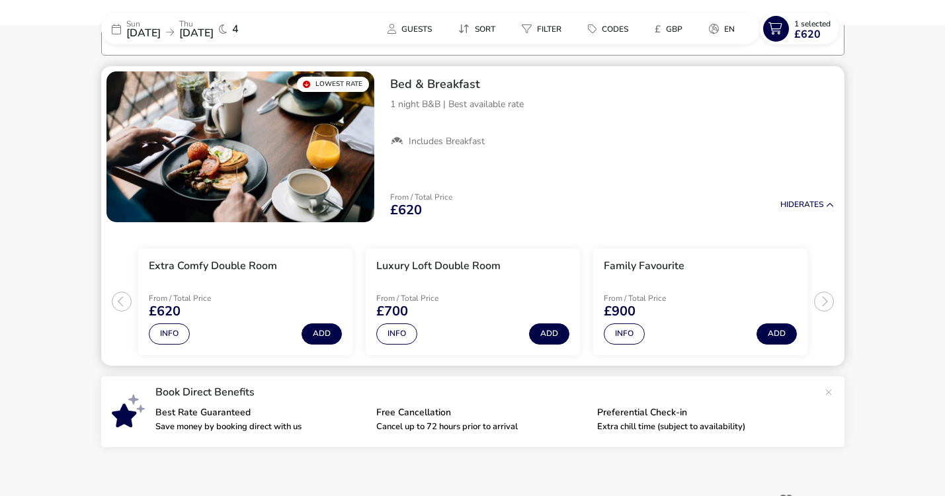
scroll to position [17, 0]
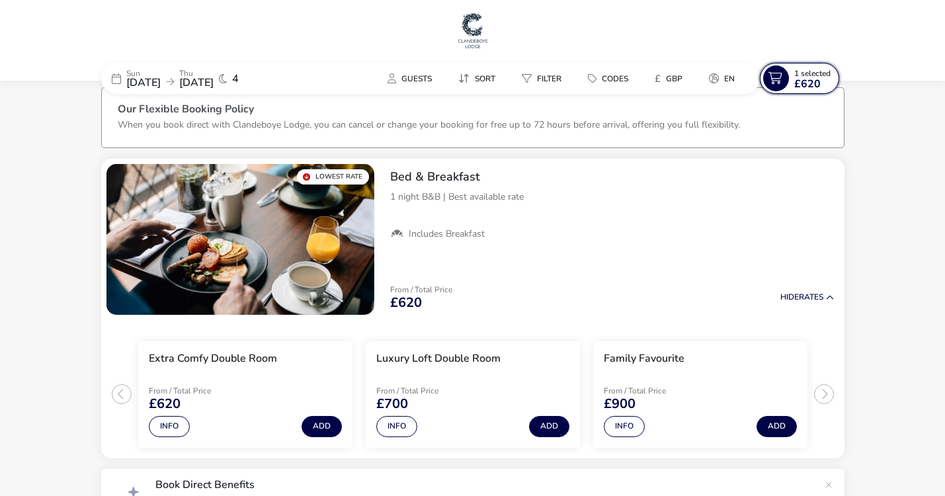
click at [775, 78] on icon at bounding box center [776, 78] width 26 height 26
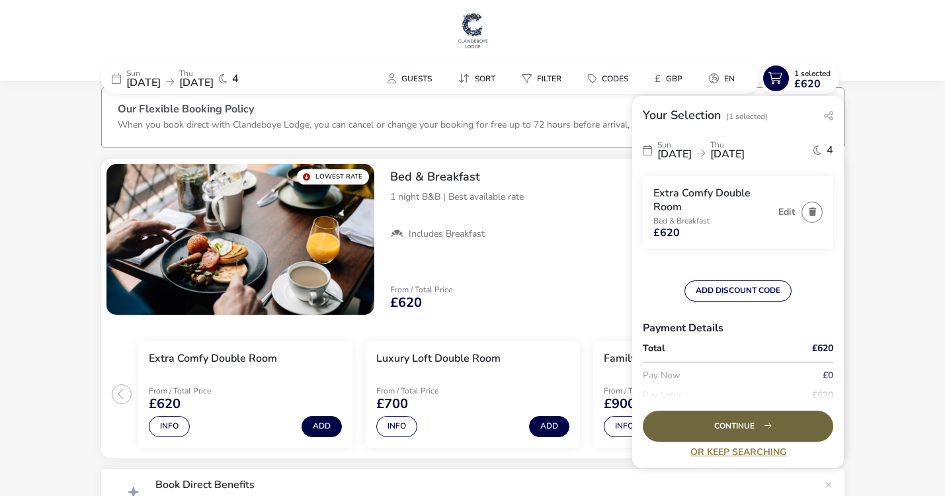
click at [733, 424] on div "Continue" at bounding box center [738, 426] width 190 height 31
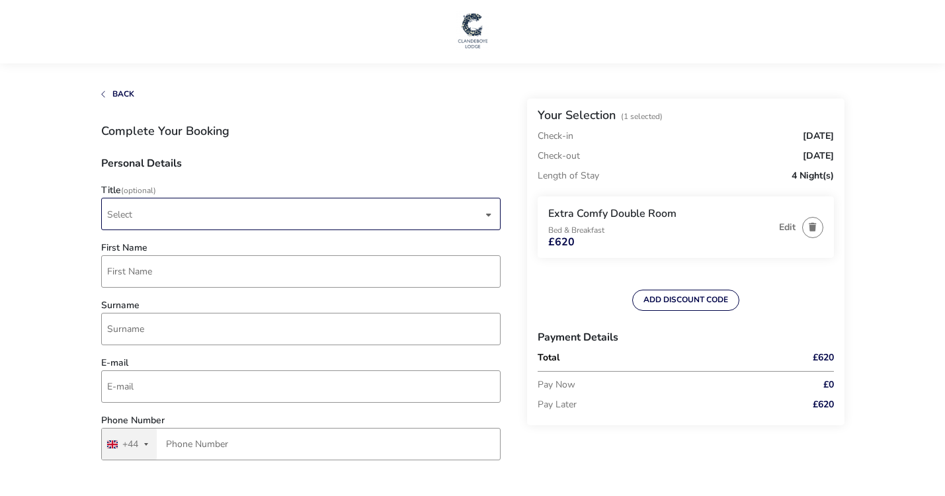
click at [118, 212] on span "Select" at bounding box center [119, 214] width 25 height 13
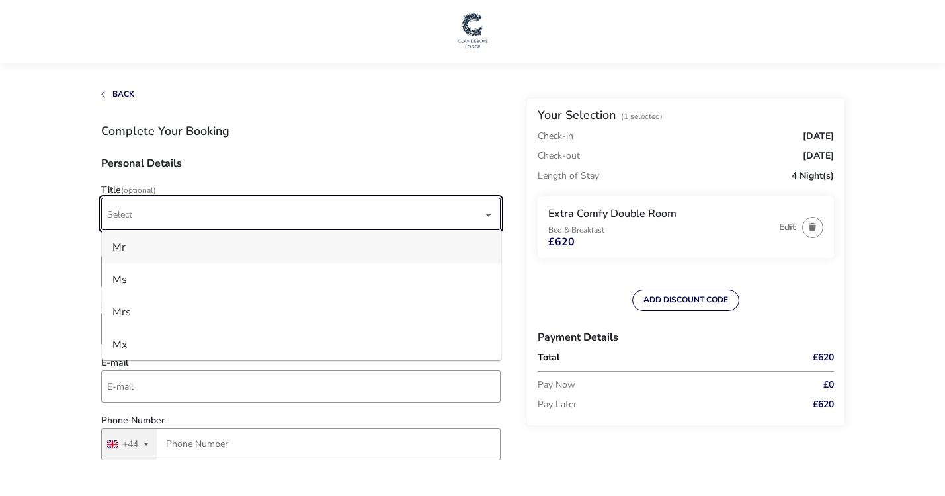
click at [122, 245] on div "Mr" at bounding box center [118, 247] width 13 height 21
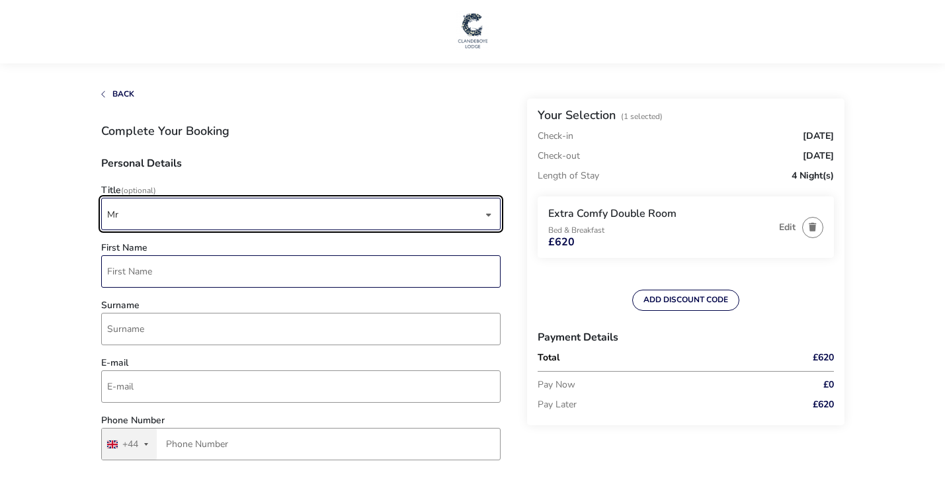
click at [118, 270] on input "First Name" at bounding box center [300, 271] width 399 height 32
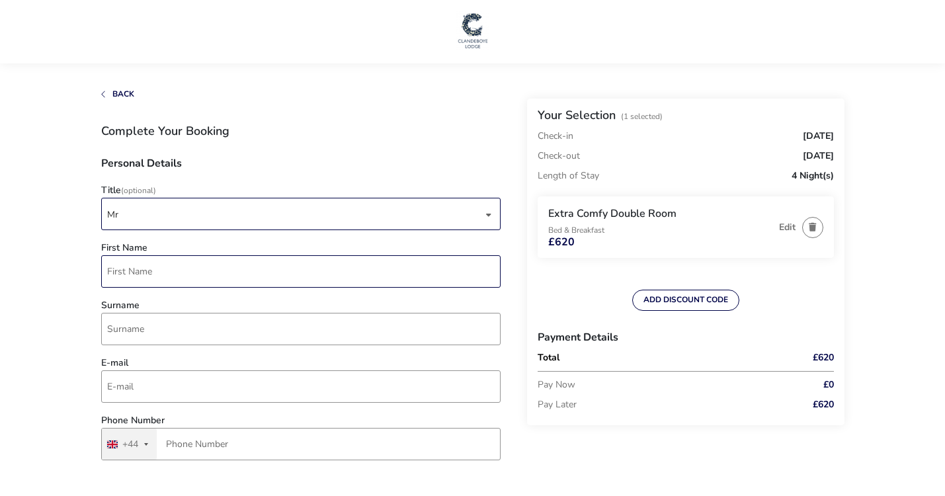
type input "[PERSON_NAME]"
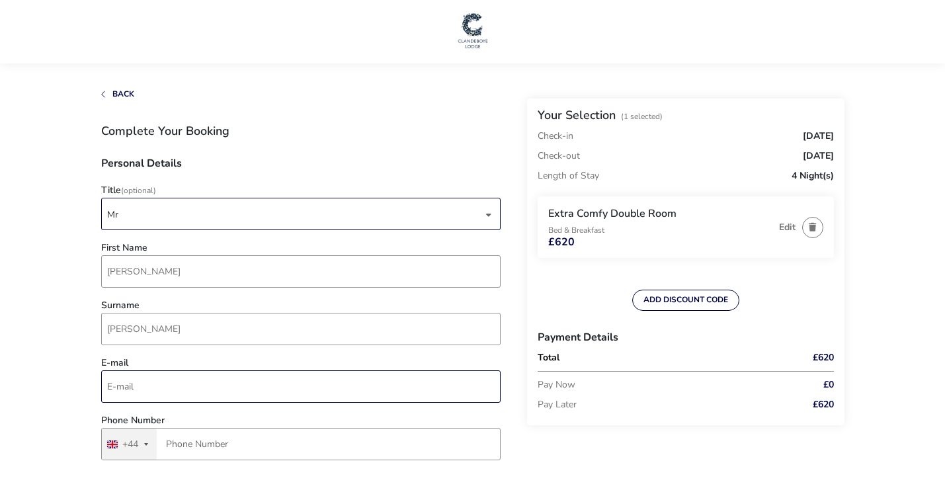
type input "[PERSON_NAME][EMAIL_ADDRESS][PERSON_NAME][DOMAIN_NAME]"
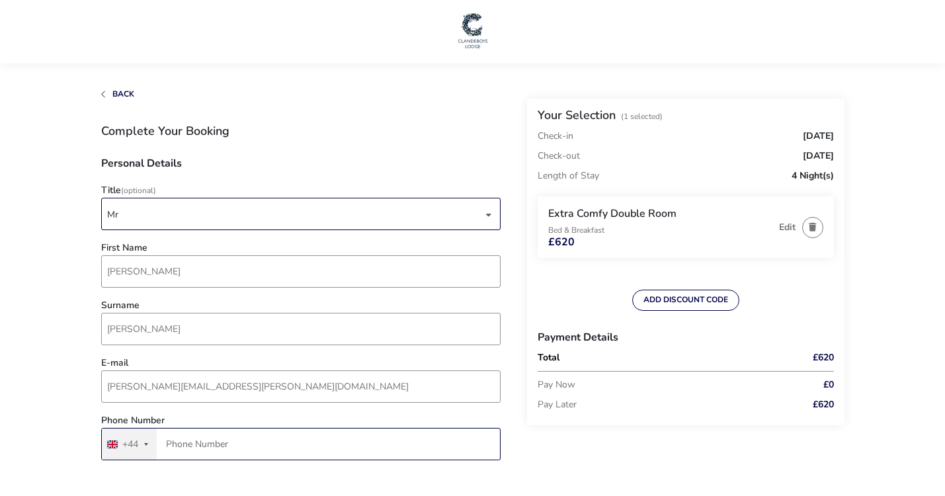
type input "1208 812224"
type input "Burwood, [GEOGRAPHIC_DATA]"
type input "[GEOGRAPHIC_DATA], [GEOGRAPHIC_DATA]"
type input "PL27 7NZ"
click at [225, 444] on input "1208 812224" at bounding box center [300, 444] width 399 height 32
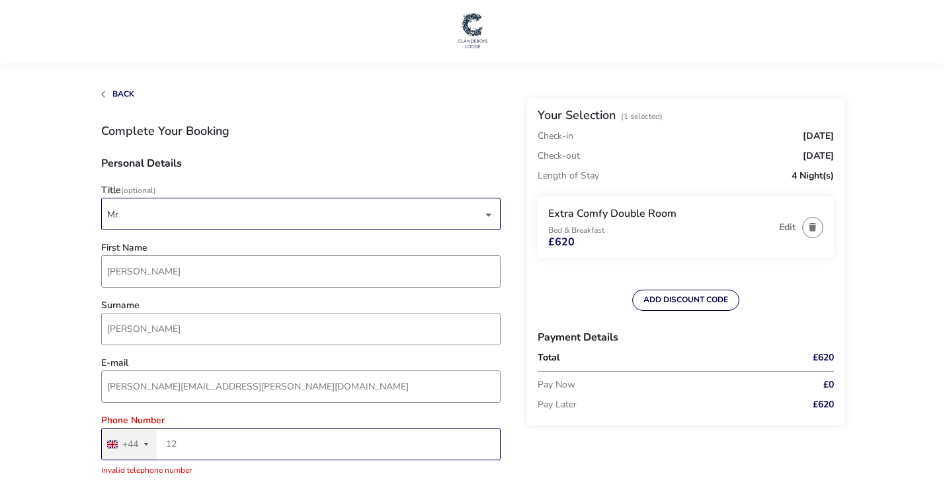
type input "1"
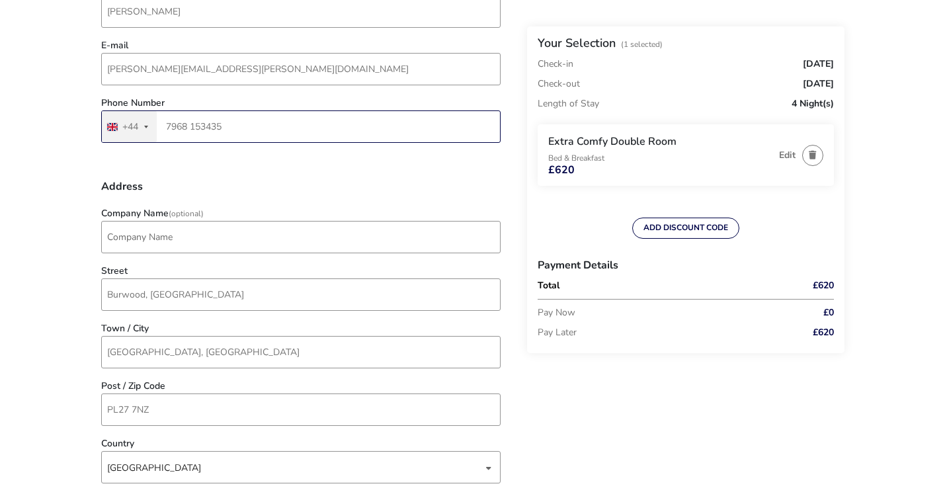
scroll to position [319, 0]
type input "7968 153435"
click at [117, 238] on input "Company Name (Optional)" at bounding box center [300, 235] width 399 height 32
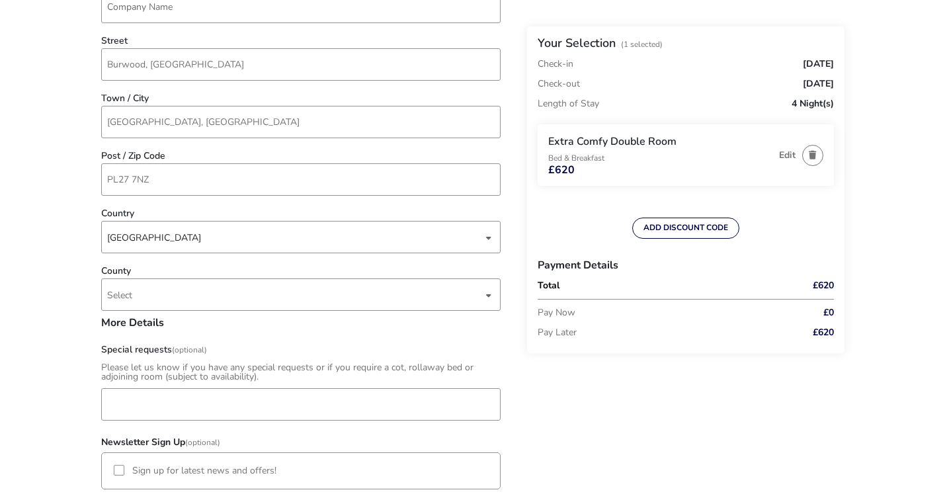
scroll to position [550, 0]
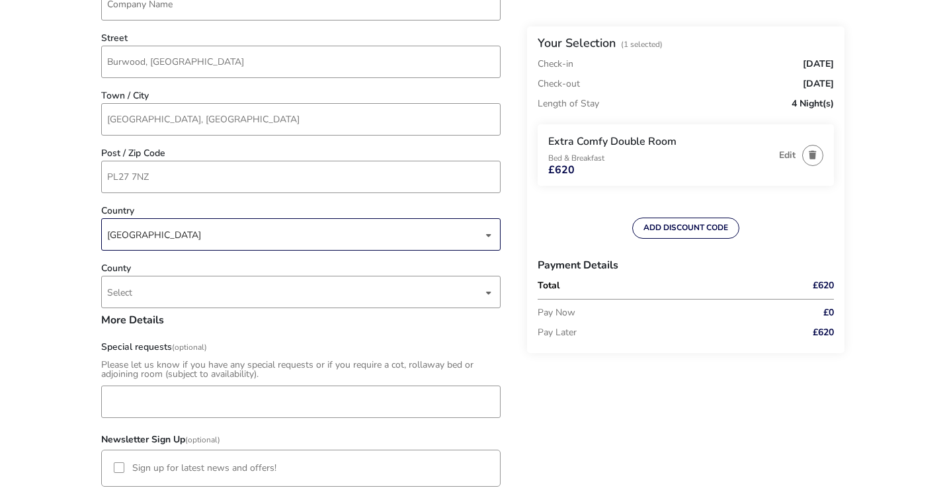
click at [488, 233] on div "dropdown trigger" at bounding box center [488, 235] width 7 height 26
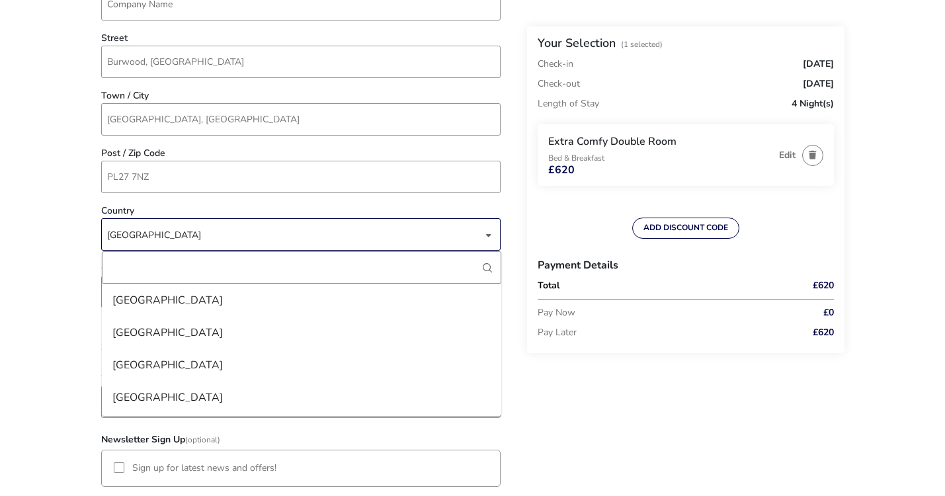
scroll to position [7513, 0]
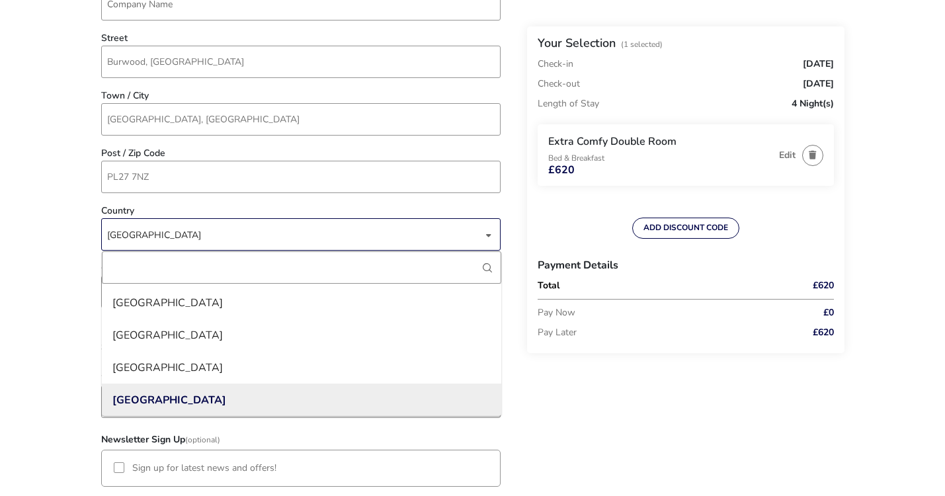
click at [488, 233] on div "dropdown trigger" at bounding box center [488, 235] width 7 height 26
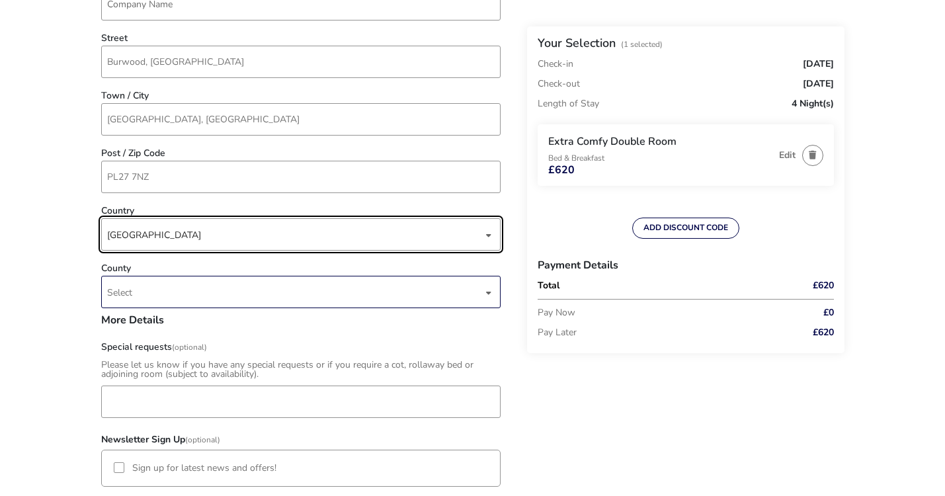
click at [122, 290] on span "Select" at bounding box center [119, 292] width 25 height 13
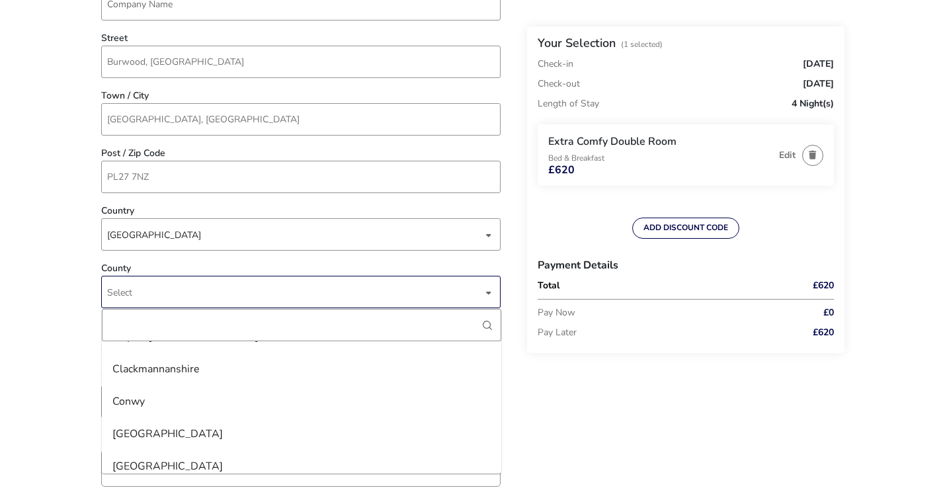
scroll to position [700, 0]
click at [143, 399] on li "[GEOGRAPHIC_DATA]" at bounding box center [301, 402] width 399 height 32
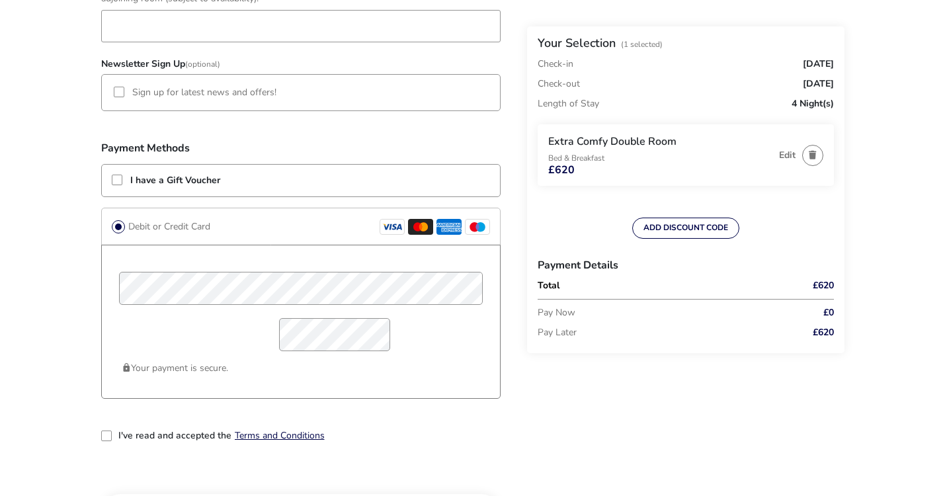
scroll to position [930, 0]
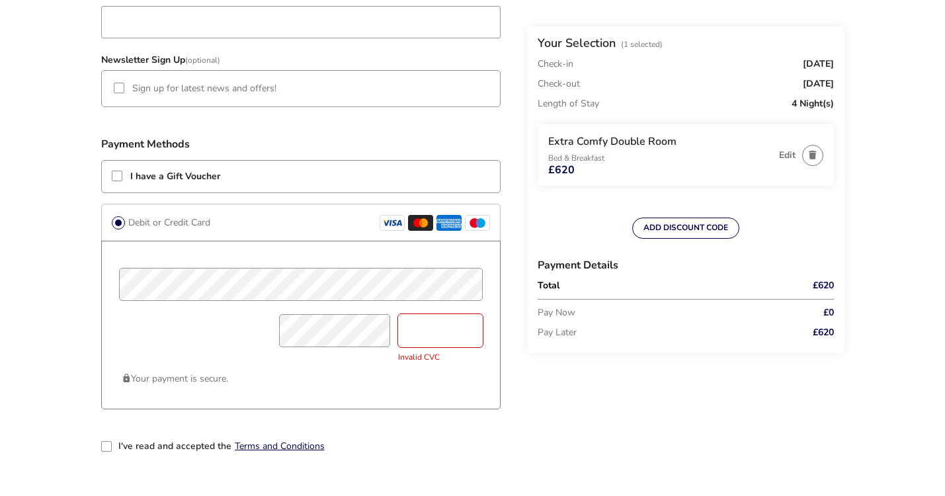
click at [106, 444] on div "2-term_condi" at bounding box center [106, 446] width 11 height 11
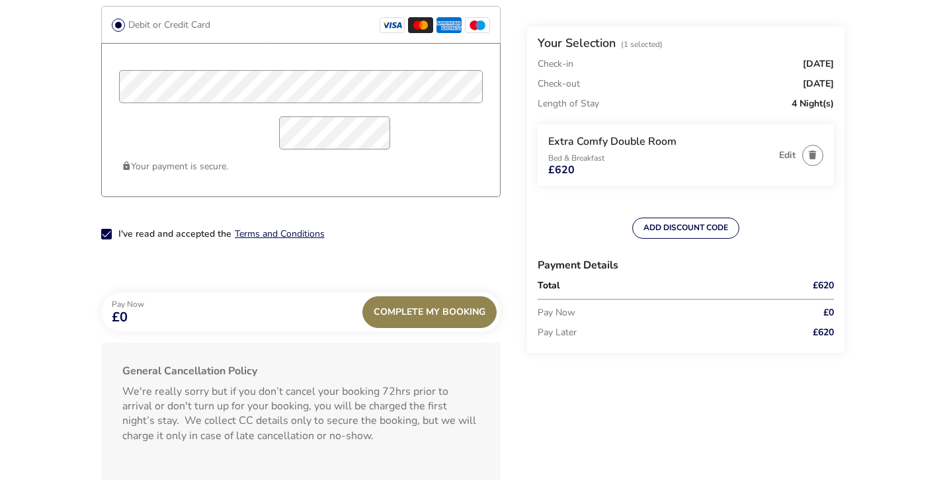
scroll to position [1128, 0]
click at [429, 311] on div "Complete My Booking" at bounding box center [429, 312] width 134 height 32
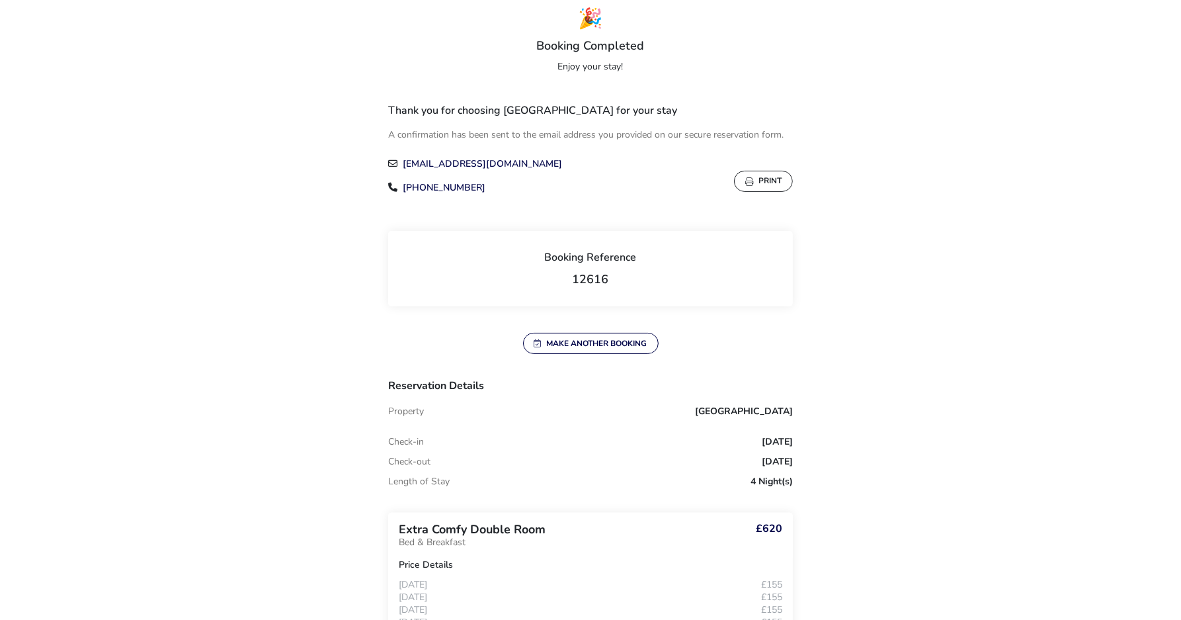
scroll to position [90, 0]
